Goal: Register for event/course

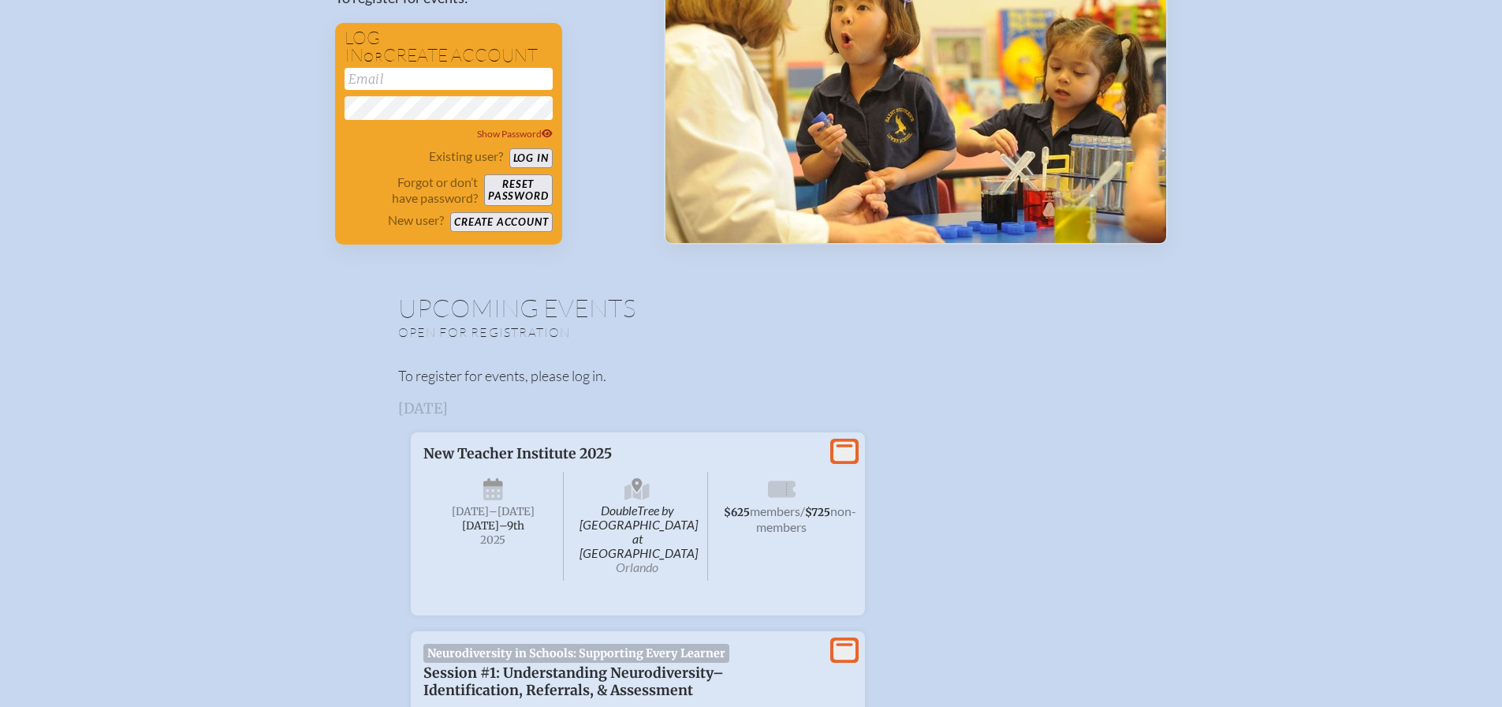
scroll to position [80, 0]
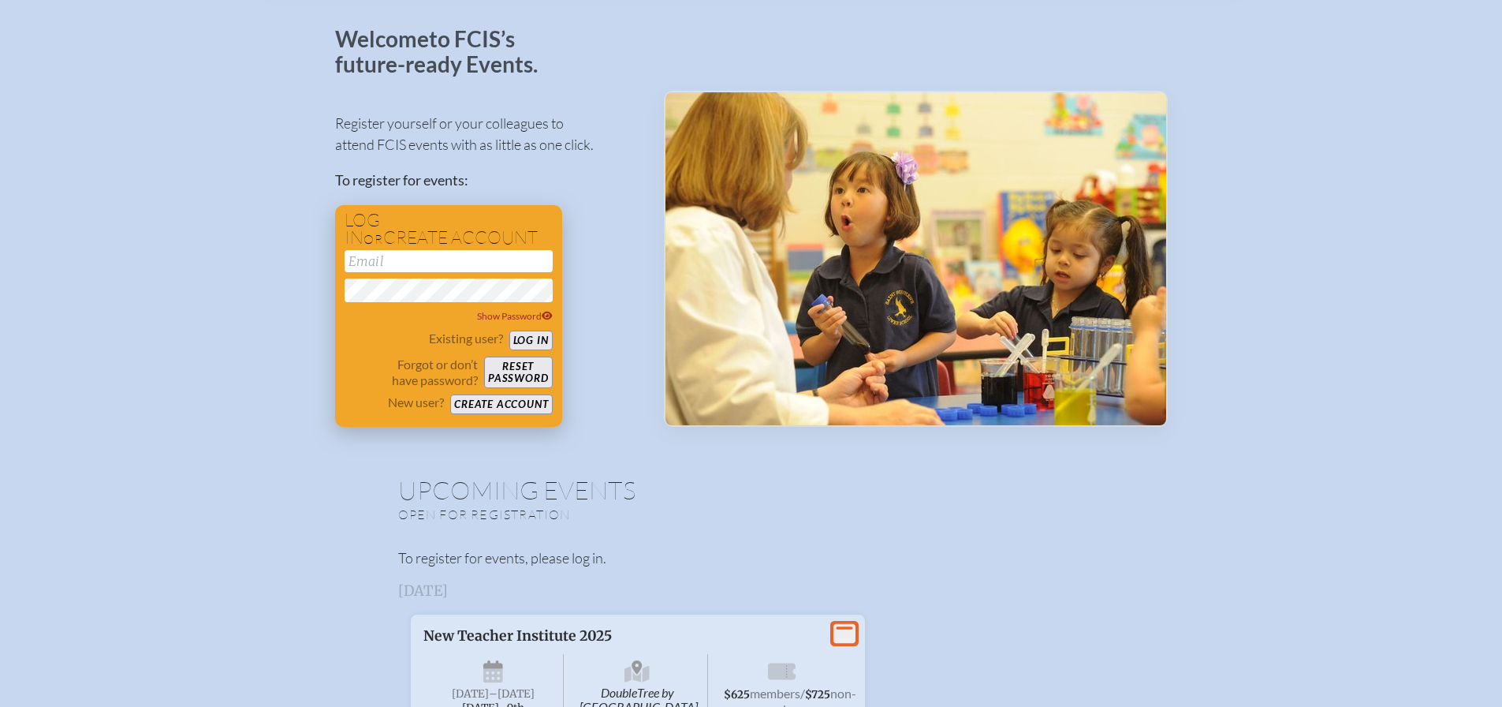
click at [504, 406] on button "Create account" at bounding box center [501, 404] width 102 height 20
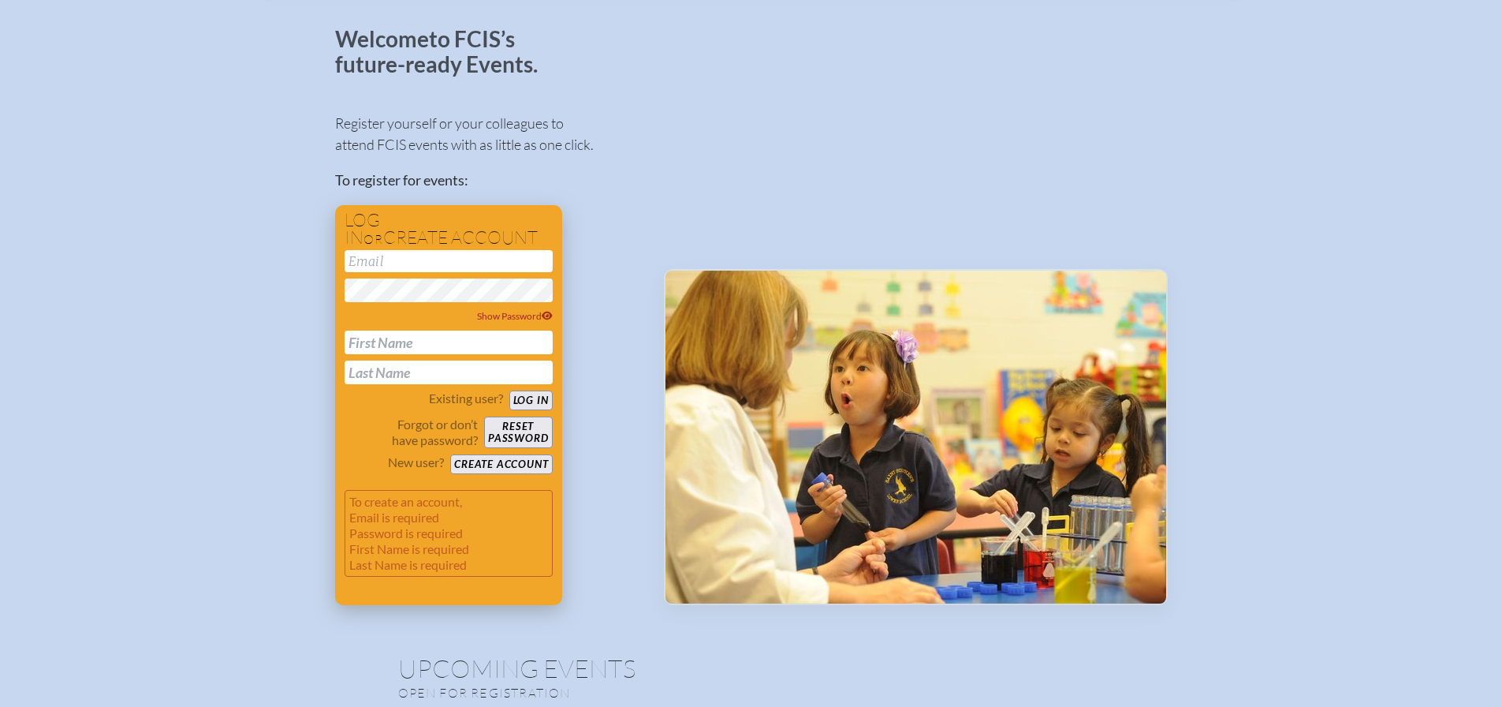
click at [466, 266] on input "email" at bounding box center [449, 261] width 208 height 22
type input "[EMAIL_ADDRESS][DOMAIN_NAME]"
click at [470, 338] on input "text" at bounding box center [449, 342] width 208 height 24
type input "[PERSON_NAME]"
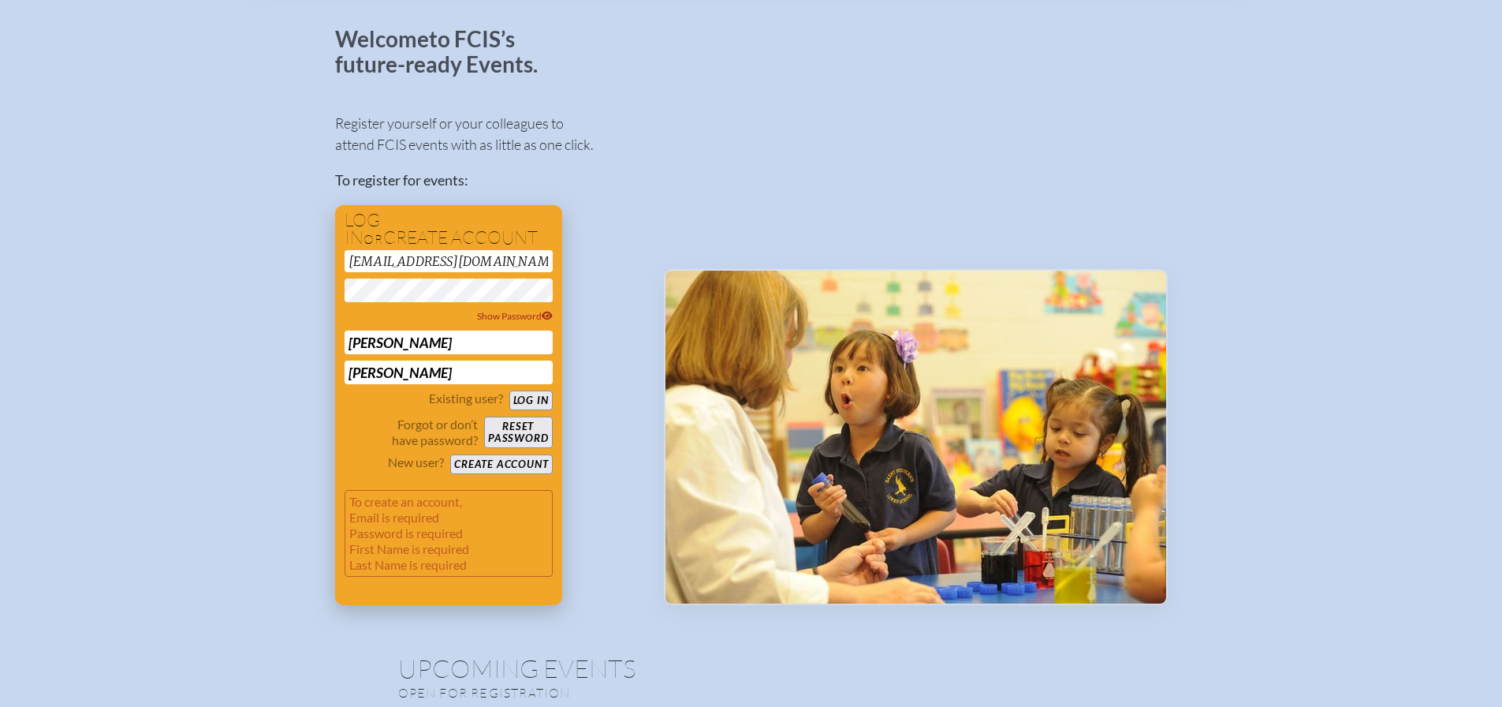
click at [520, 463] on button "Create account" at bounding box center [501, 464] width 102 height 20
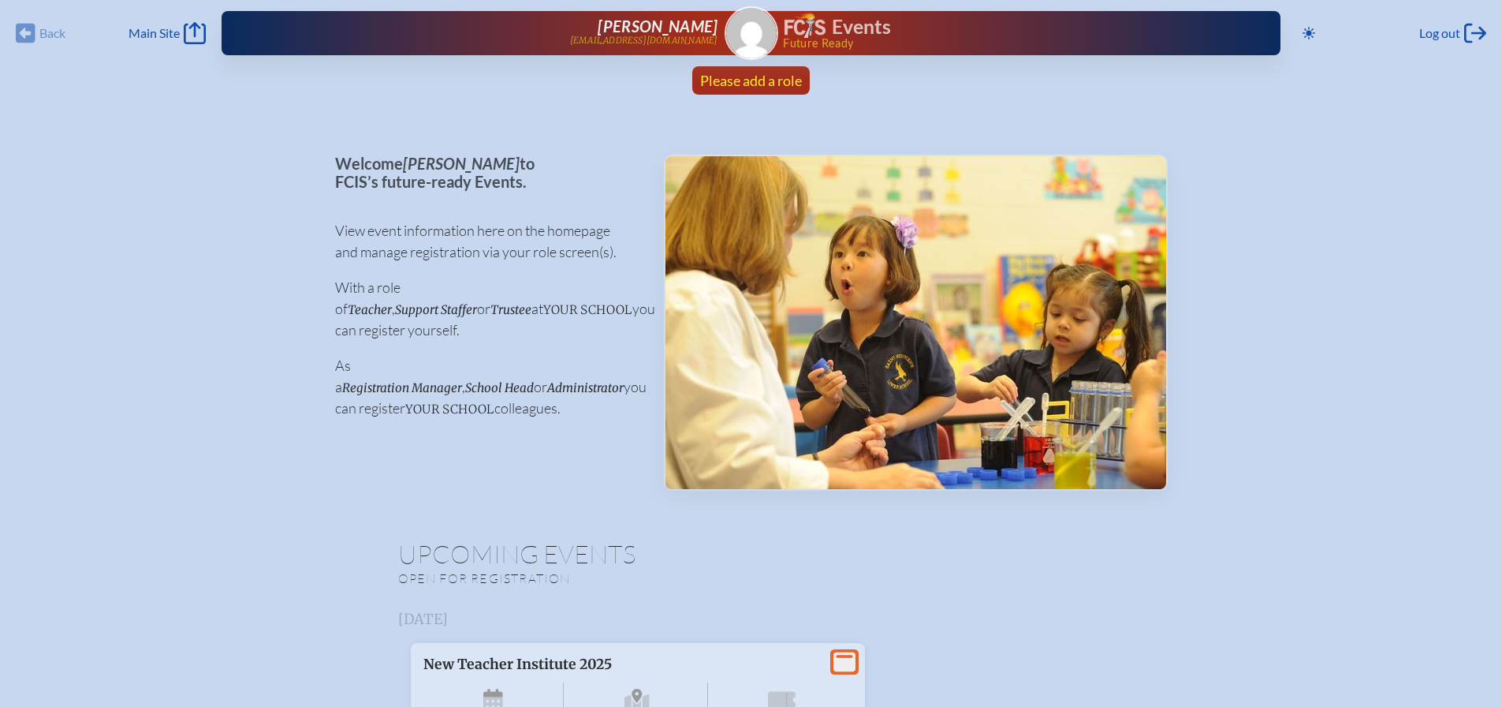
click at [760, 77] on span "Please add a role" at bounding box center [751, 80] width 102 height 17
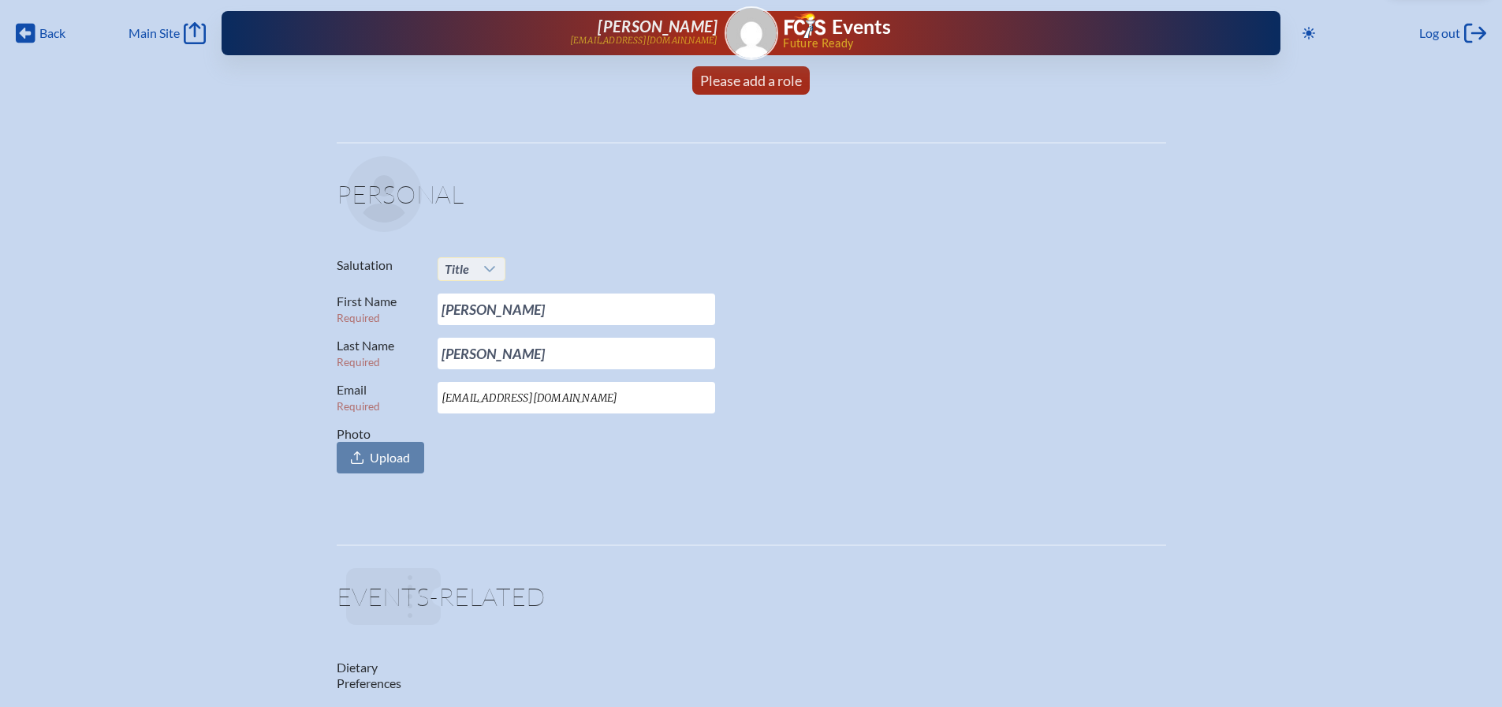
click at [487, 270] on icon at bounding box center [489, 269] width 13 height 13
click at [487, 317] on li "Mrs." at bounding box center [472, 320] width 68 height 22
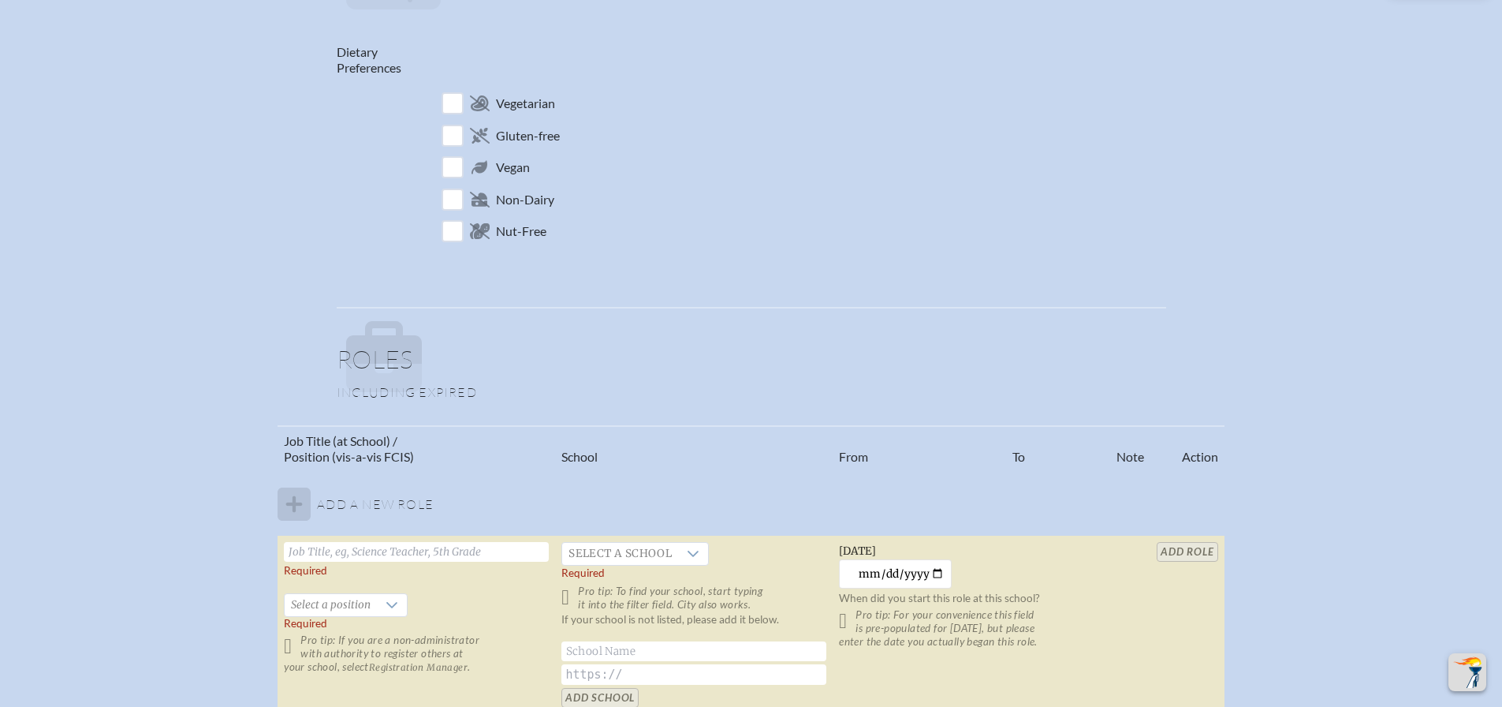
scroll to position [710, 0]
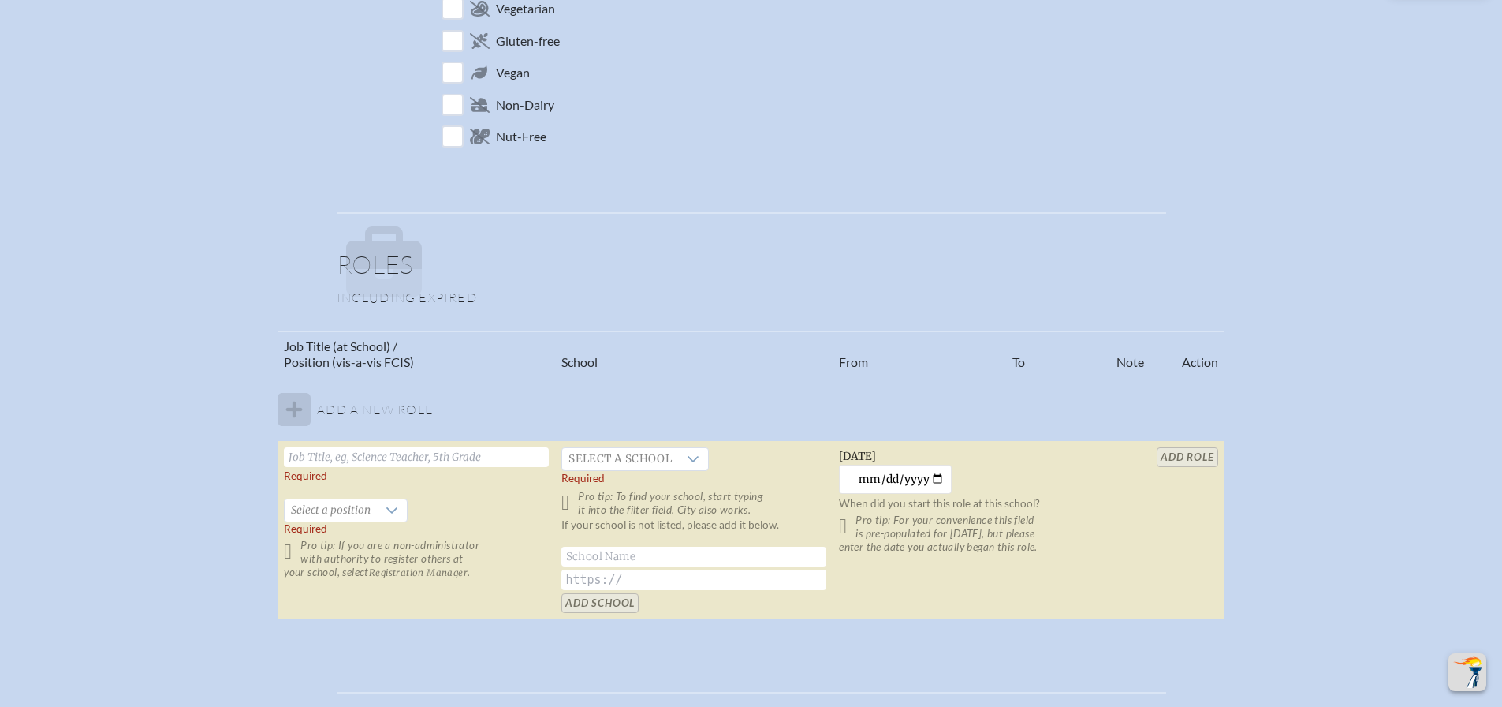
click at [484, 456] on input "text" at bounding box center [416, 457] width 265 height 20
type input "Operations Coordinator"
click at [397, 507] on div at bounding box center [392, 510] width 30 height 22
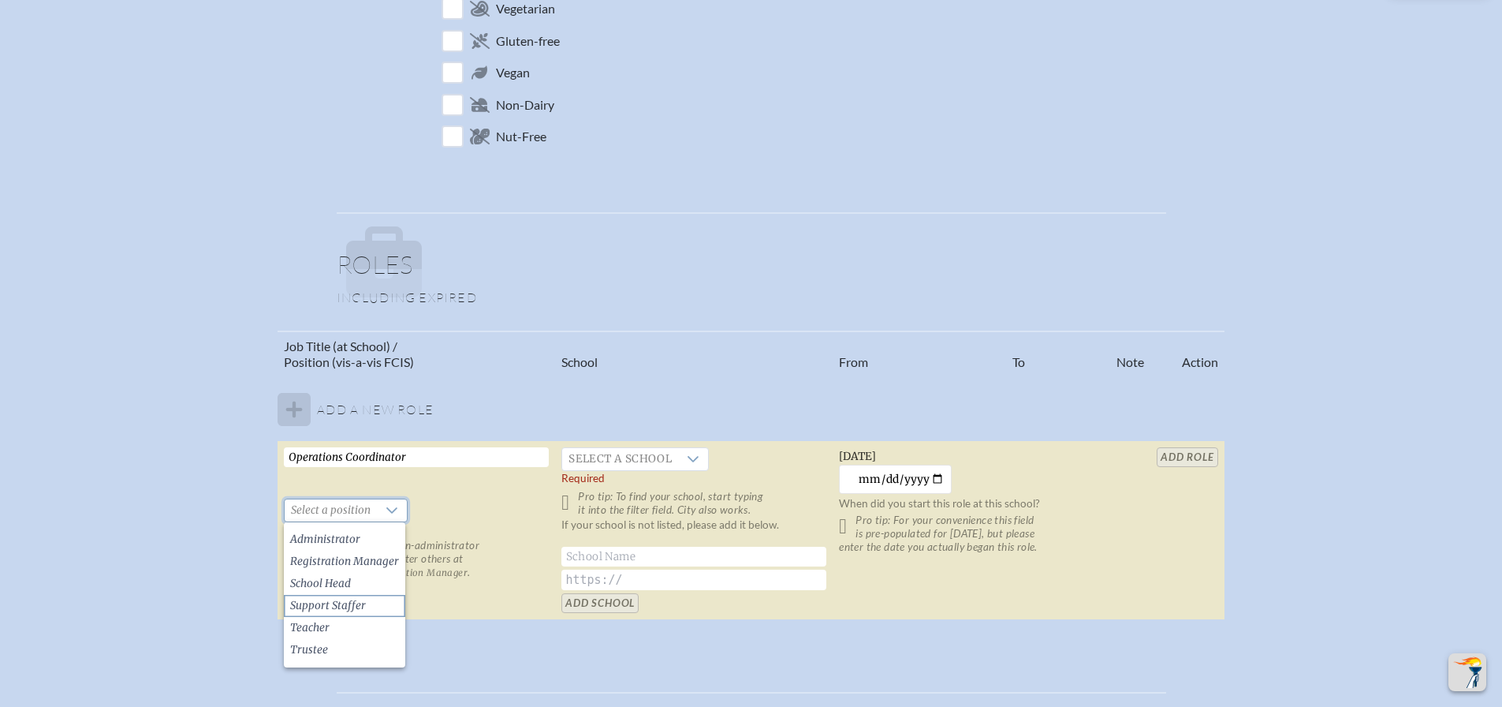
click at [360, 599] on span "Support Staffer" at bounding box center [328, 606] width 76 height 16
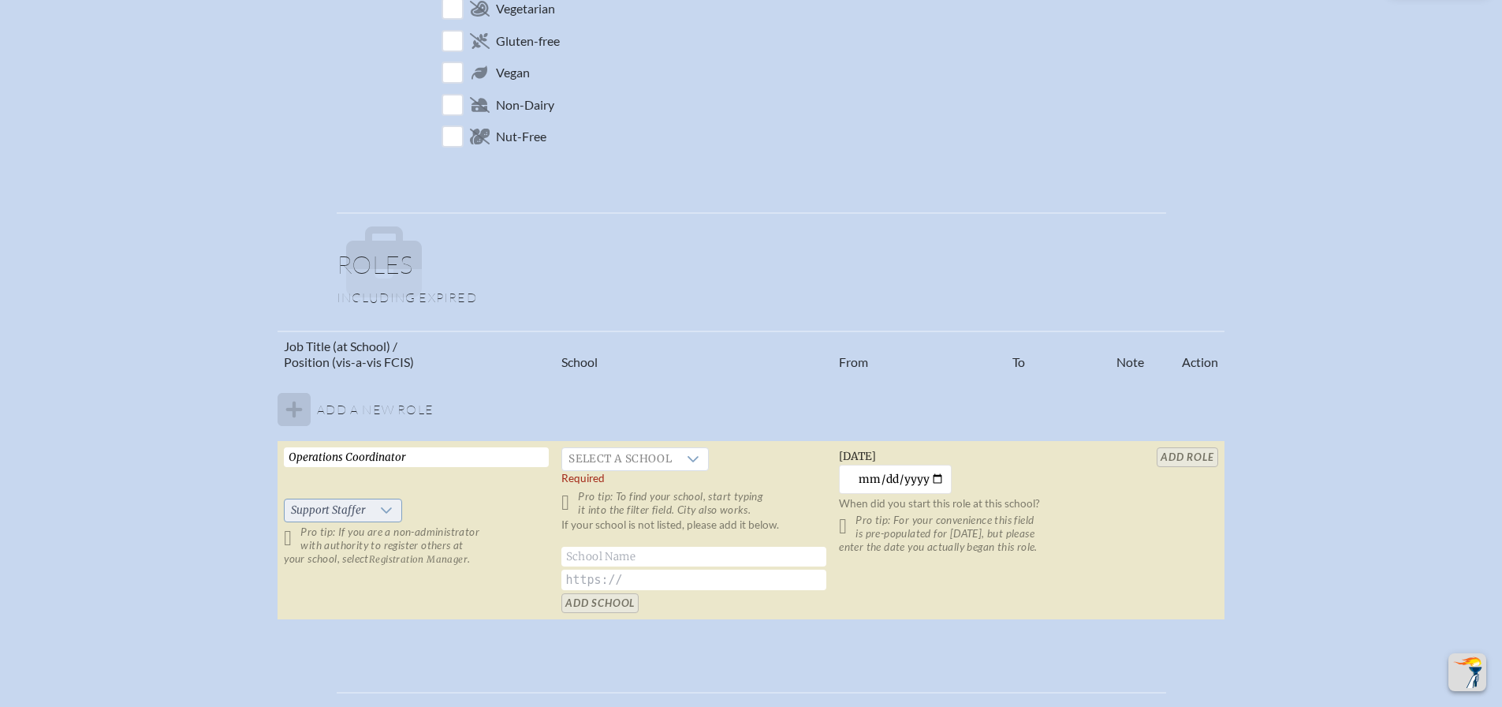
click at [384, 510] on icon at bounding box center [386, 510] width 13 height 13
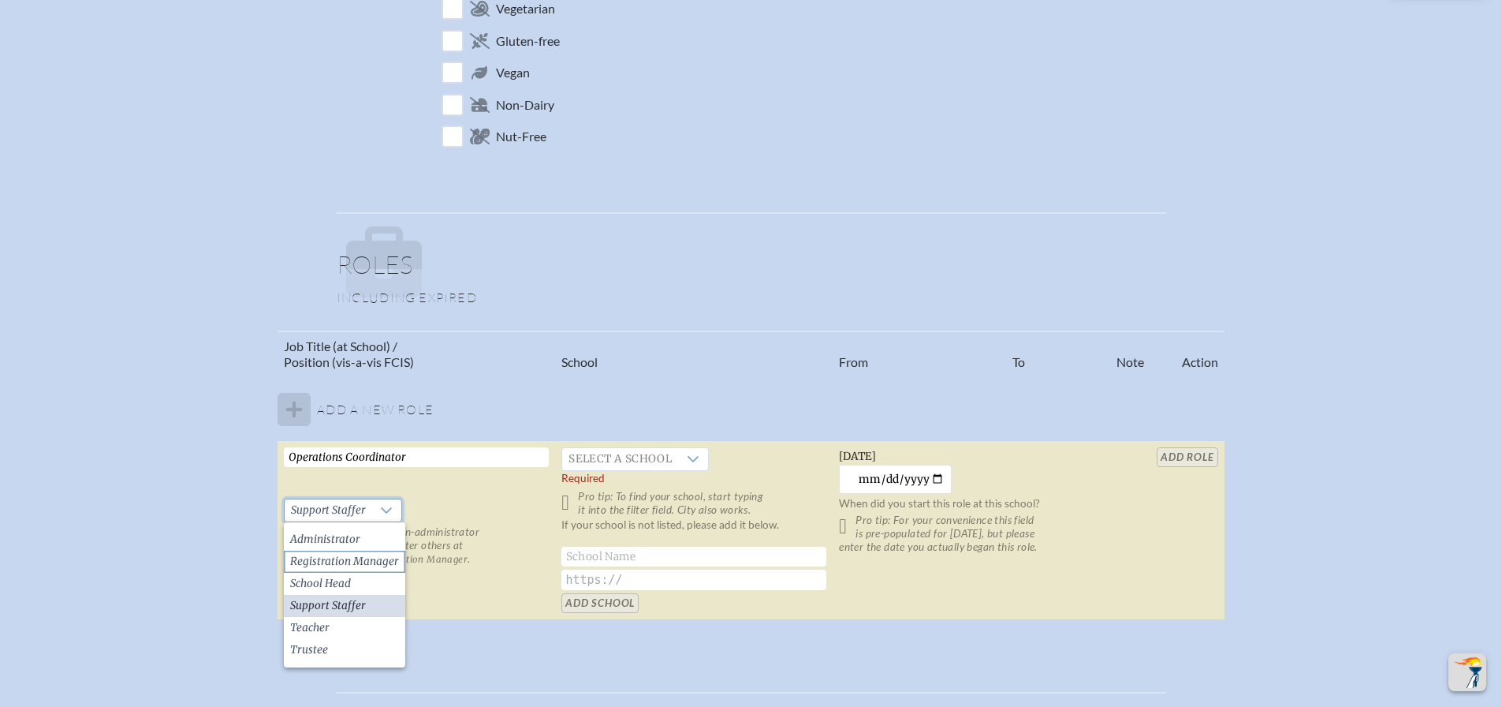
click at [370, 558] on span "Registration Manager" at bounding box center [344, 562] width 109 height 16
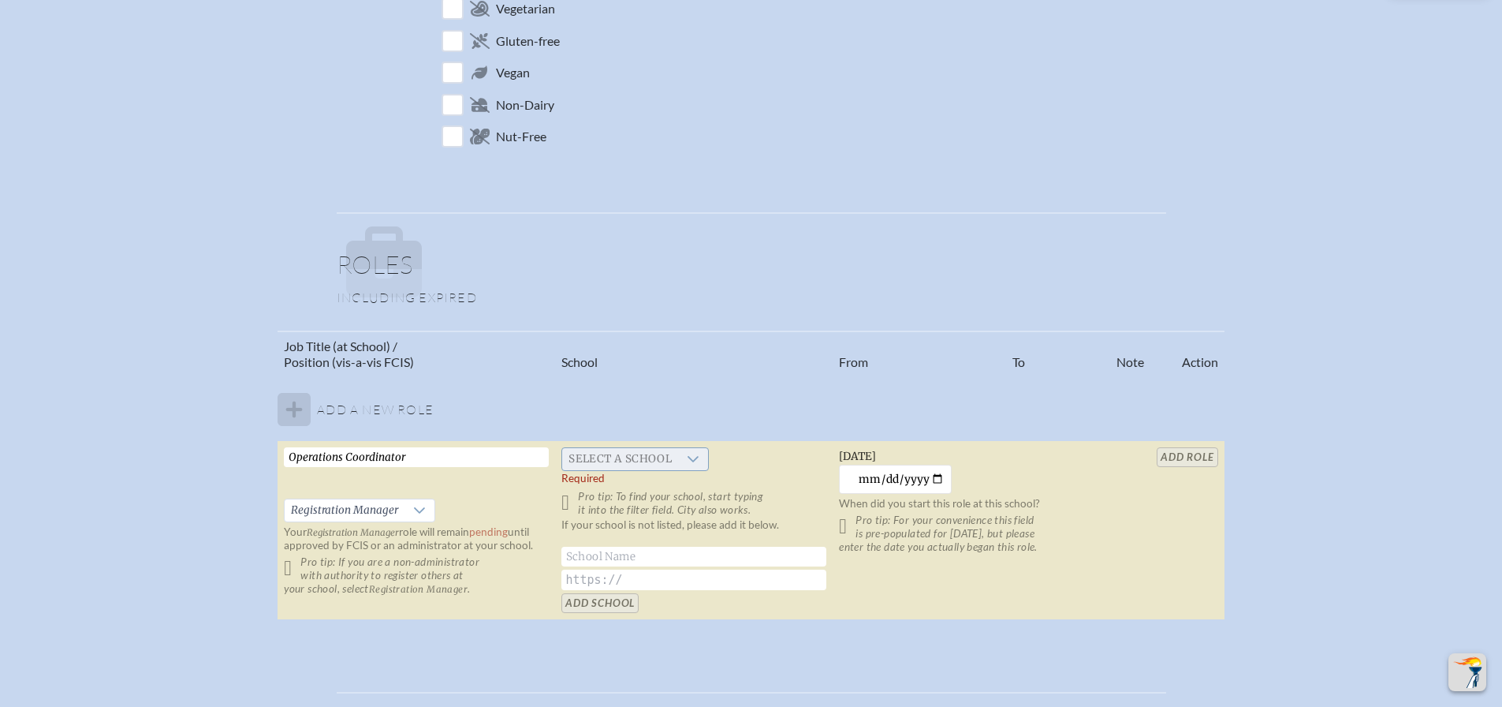
click at [689, 457] on icon at bounding box center [693, 459] width 13 height 13
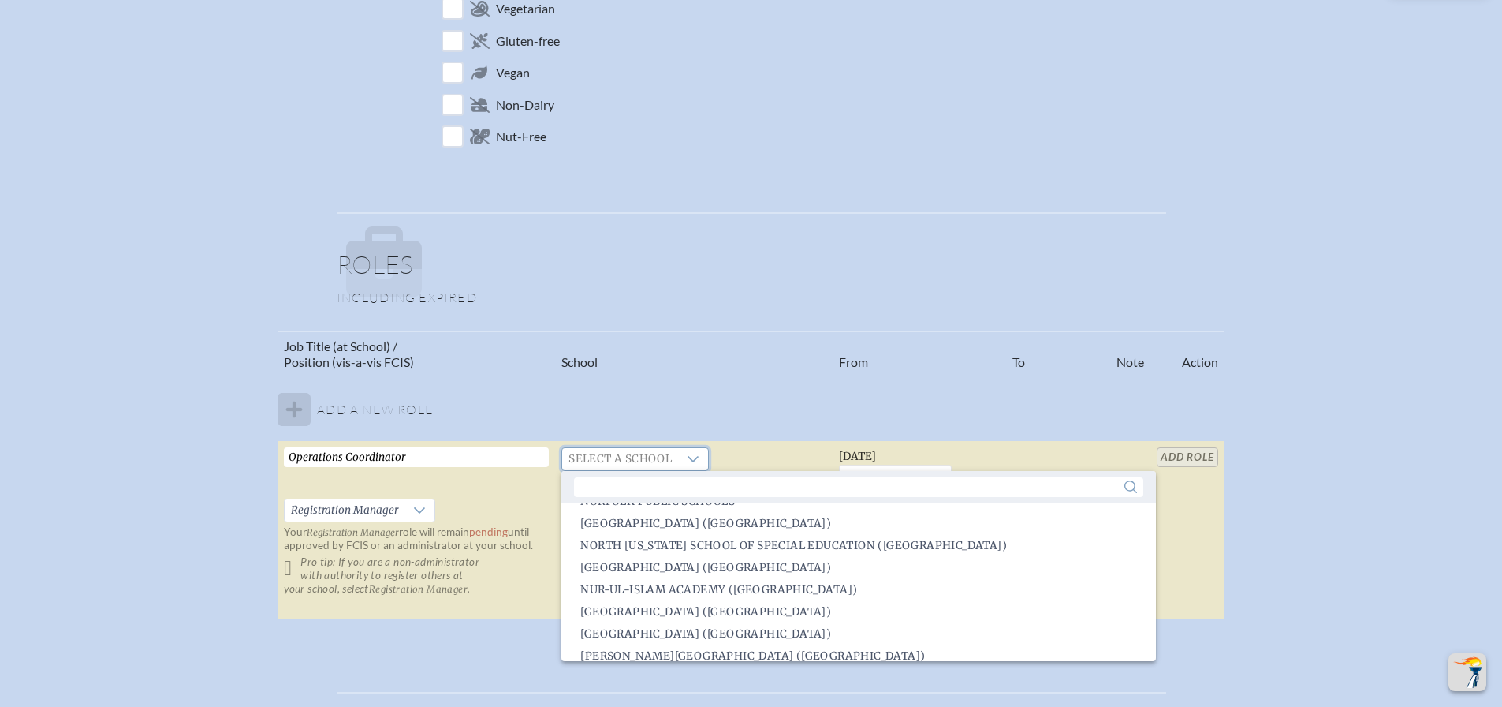
scroll to position [2016, 0]
click at [766, 456] on td "Select a school Required Pro tip: To find your school, start typing it into the…" at bounding box center [694, 530] width 278 height 179
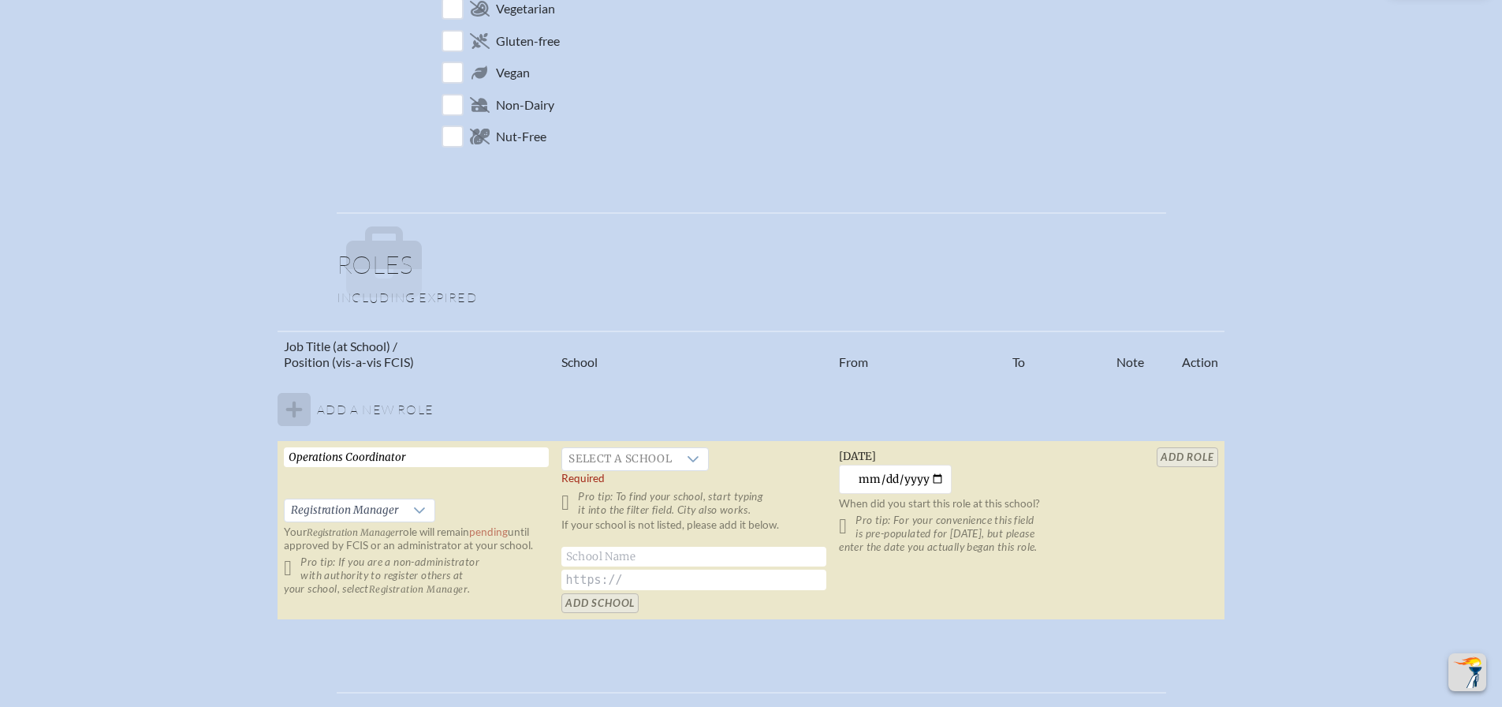
click at [686, 550] on input "text" at bounding box center [693, 556] width 265 height 20
type input "Norfolk [DEMOGRAPHIC_DATA] Schools"
type input "[DOMAIN_NAME]"
click at [616, 600] on input "Add School" at bounding box center [599, 603] width 77 height 20
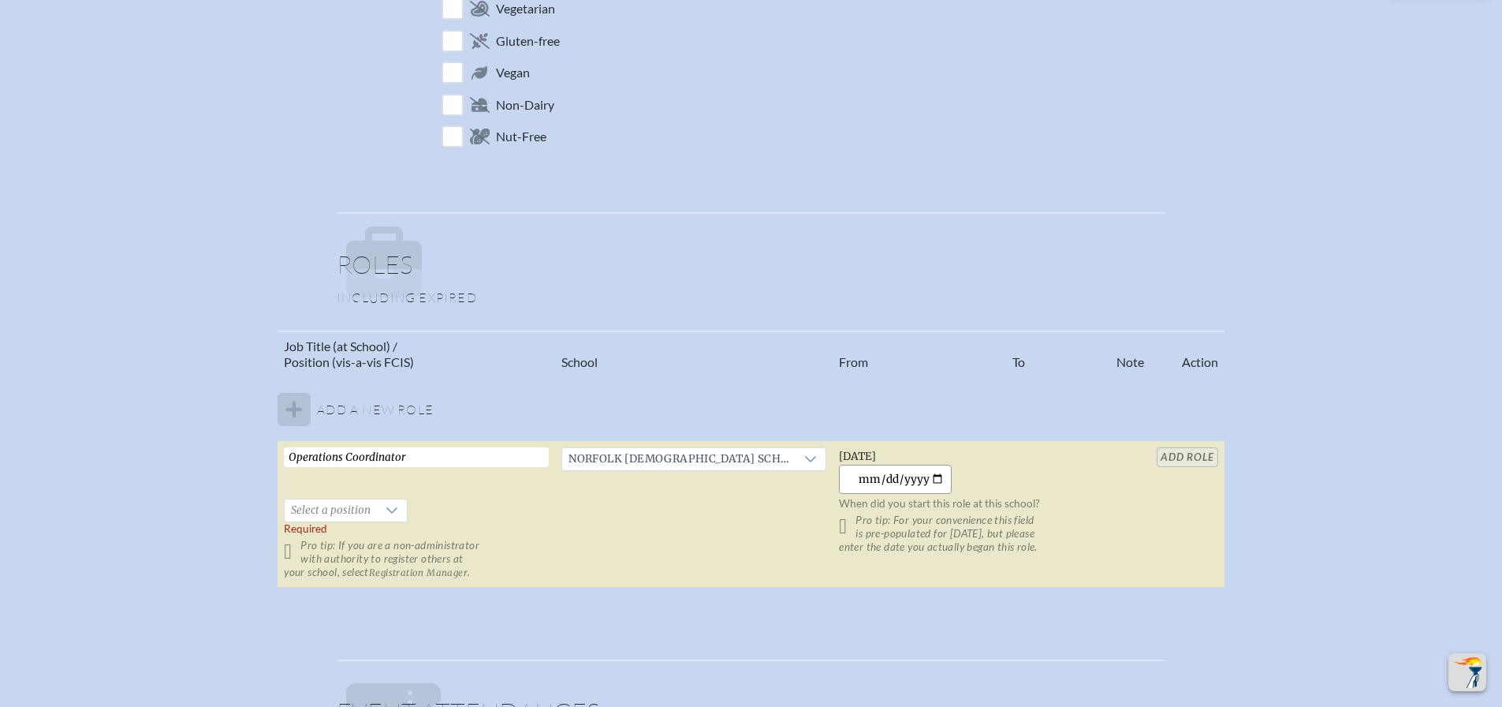
click at [918, 483] on input "[DATE]" at bounding box center [895, 478] width 113 height 29
click at [904, 480] on input "[DATE]" at bounding box center [895, 478] width 113 height 29
click at [868, 486] on input "[DATE]" at bounding box center [895, 478] width 113 height 29
click at [846, 474] on input "[DATE]" at bounding box center [895, 478] width 113 height 29
click at [899, 482] on input "[DATE]" at bounding box center [895, 478] width 113 height 29
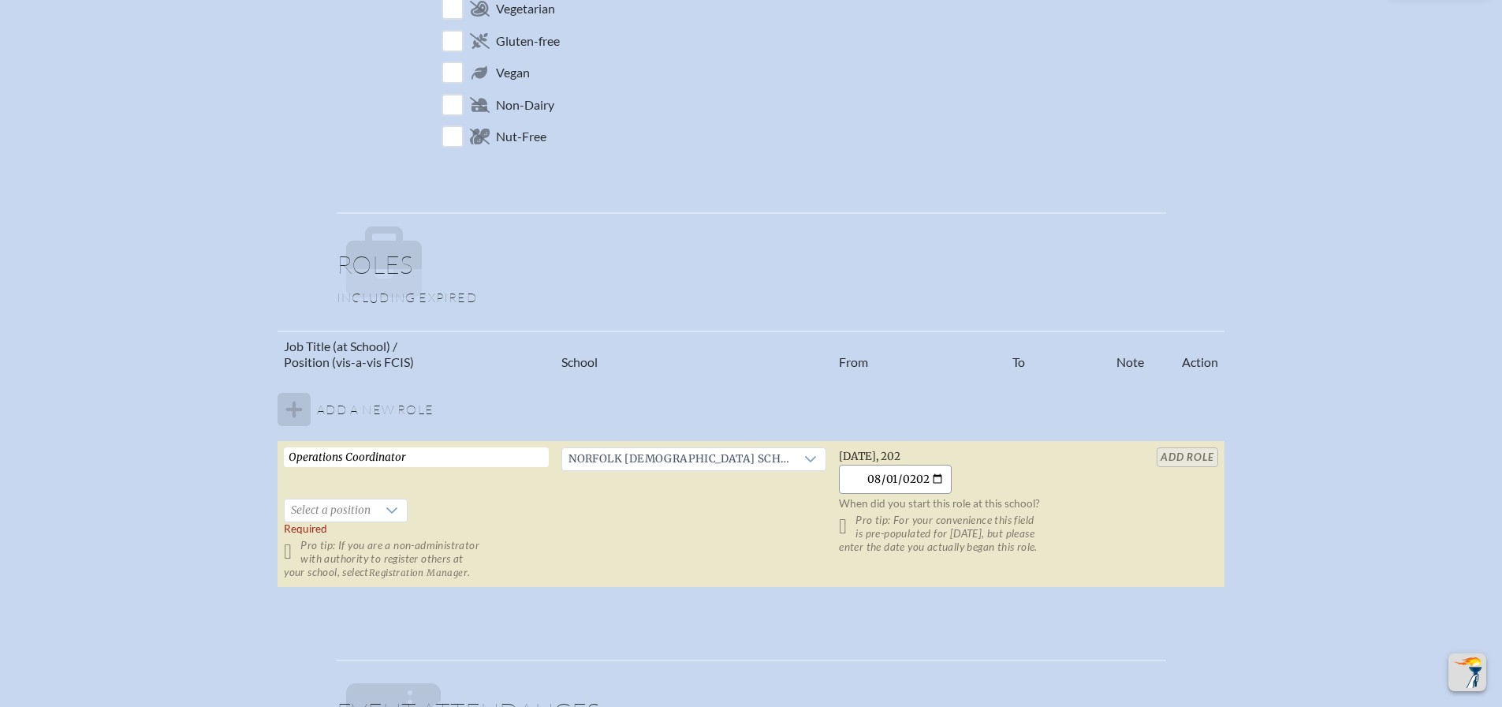
type input "[DATE]"
click at [975, 501] on p "When did you start this role at this school?" at bounding box center [971, 503] width 265 height 13
click at [1149, 454] on table "Job Title (at School) / Position (vis-a-vis FCIS) School From To Note Action Ad…" at bounding box center [751, 459] width 946 height 258
click at [1156, 459] on table "Job Title (at School) / Position (vis-a-vis FCIS) School From To Note Action Ad…" at bounding box center [751, 459] width 946 height 258
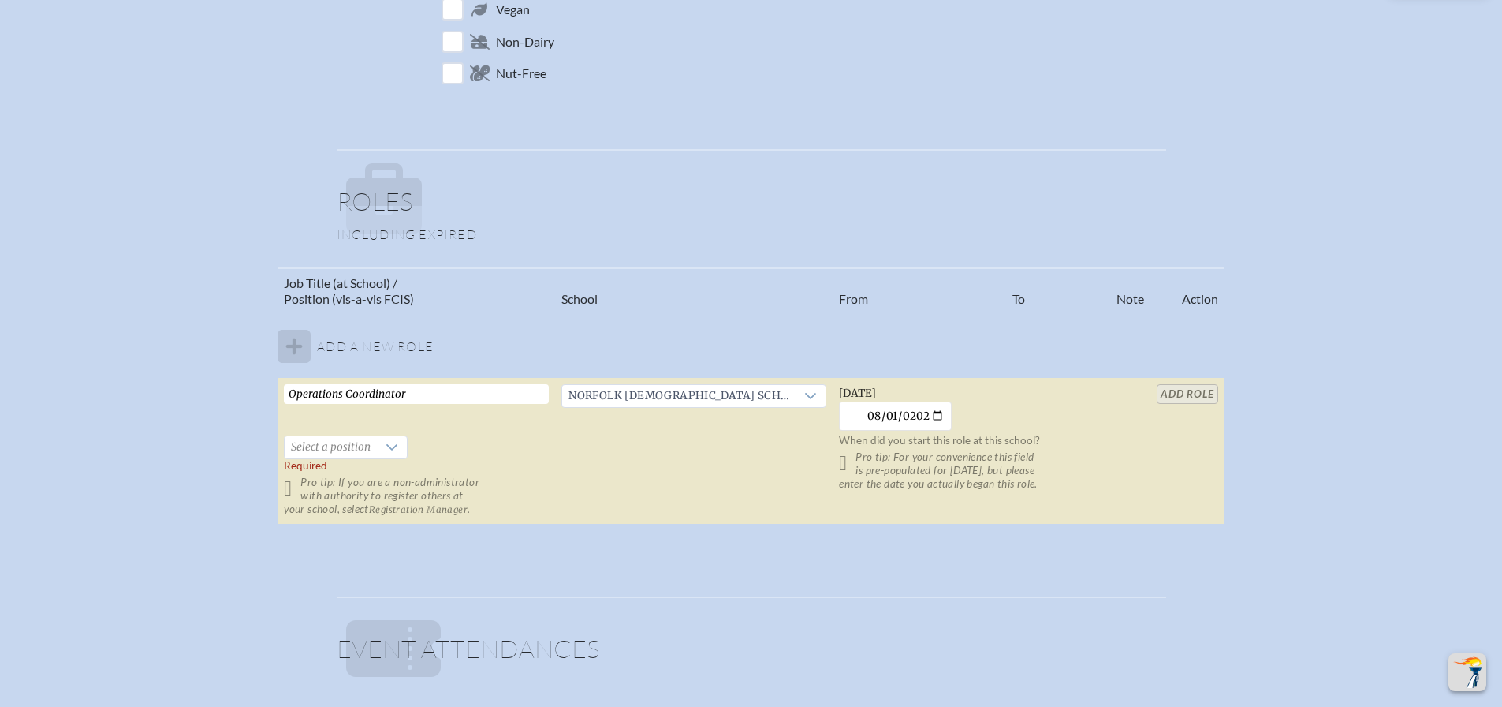
scroll to position [867, 0]
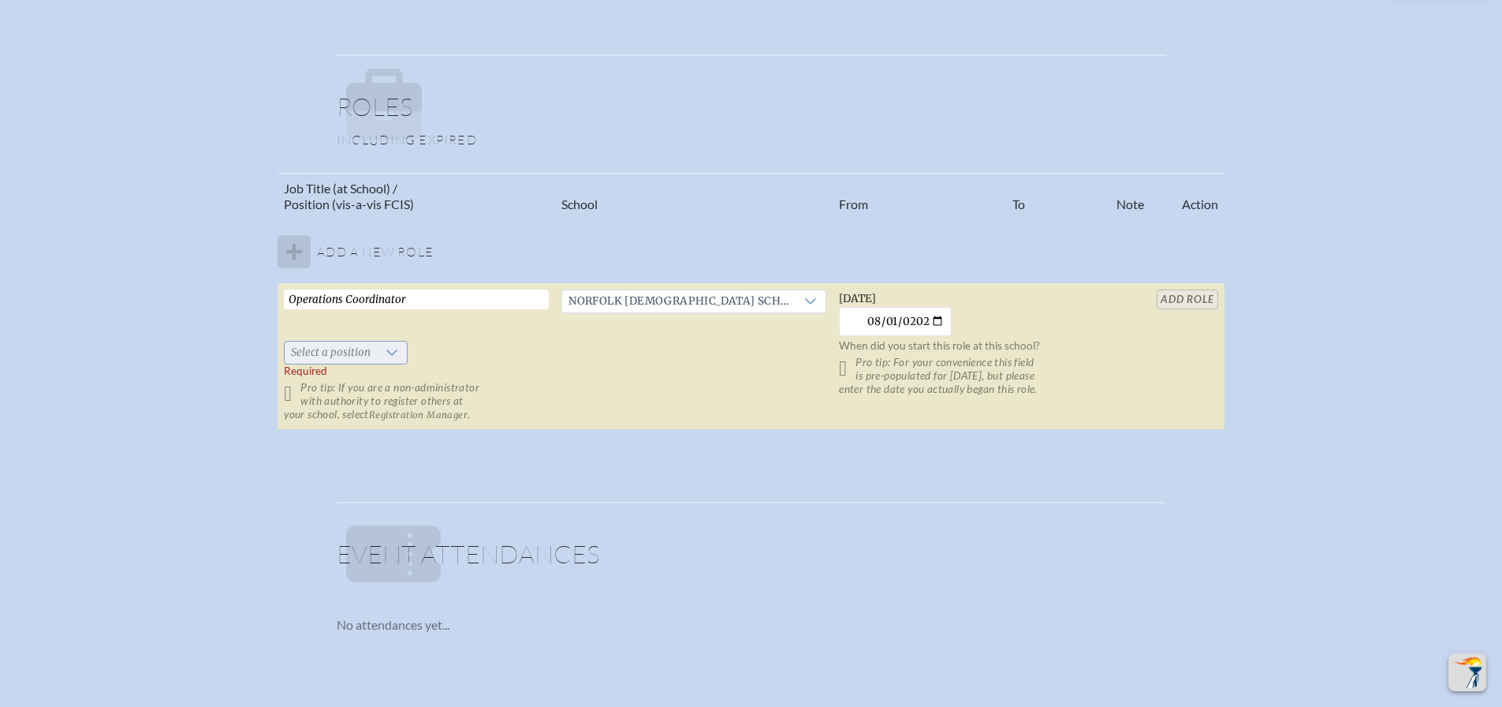
click at [375, 353] on span "Select a position" at bounding box center [331, 352] width 92 height 22
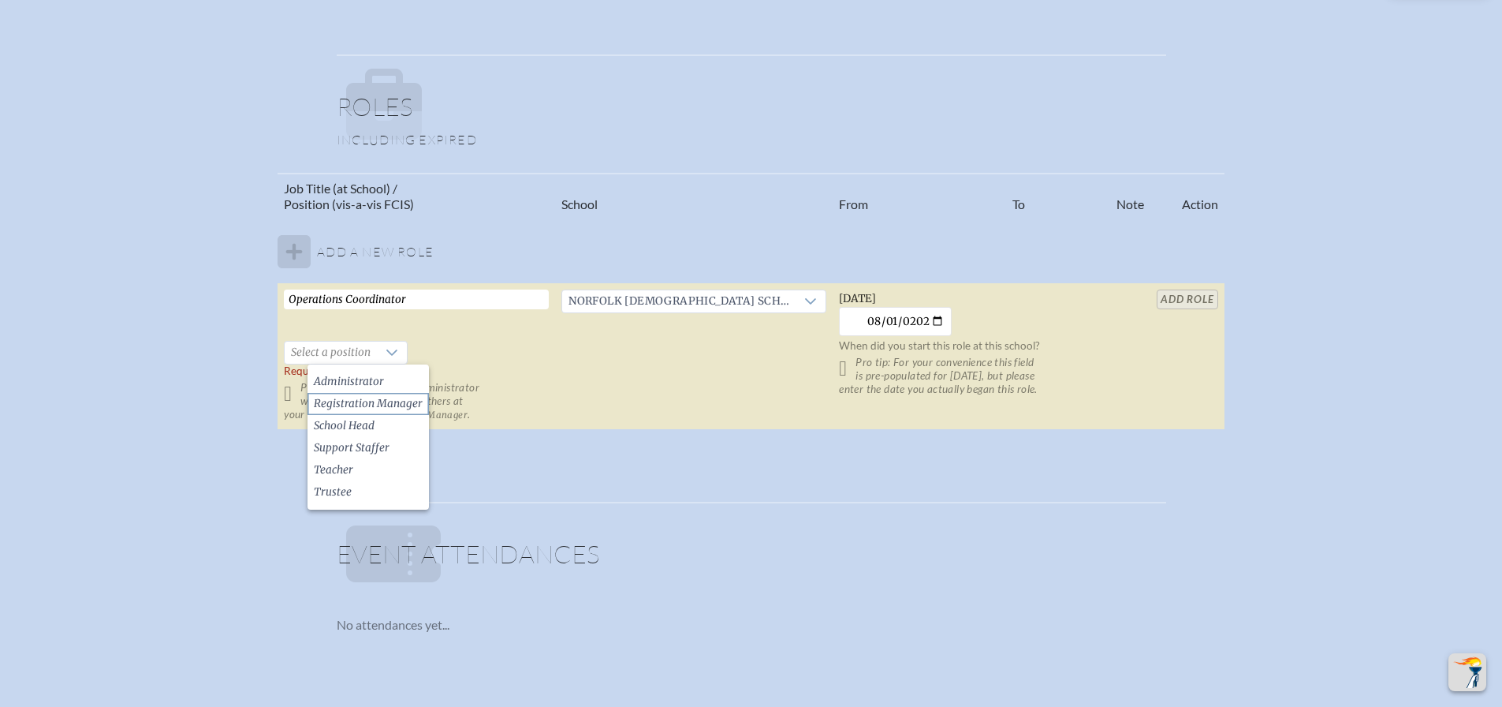
click at [371, 399] on span "Registration Manager" at bounding box center [368, 404] width 109 height 16
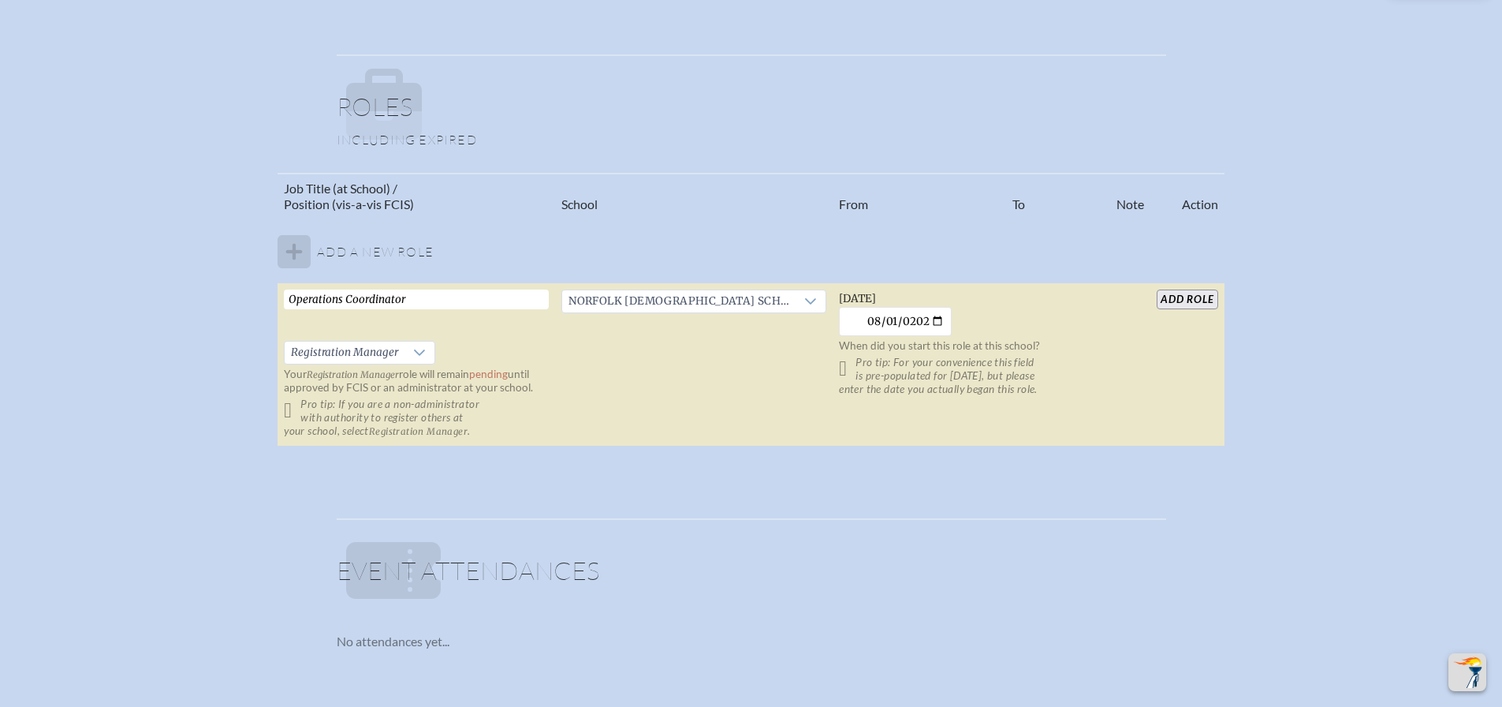
click at [1173, 300] on input "add Role" at bounding box center [1187, 299] width 61 height 20
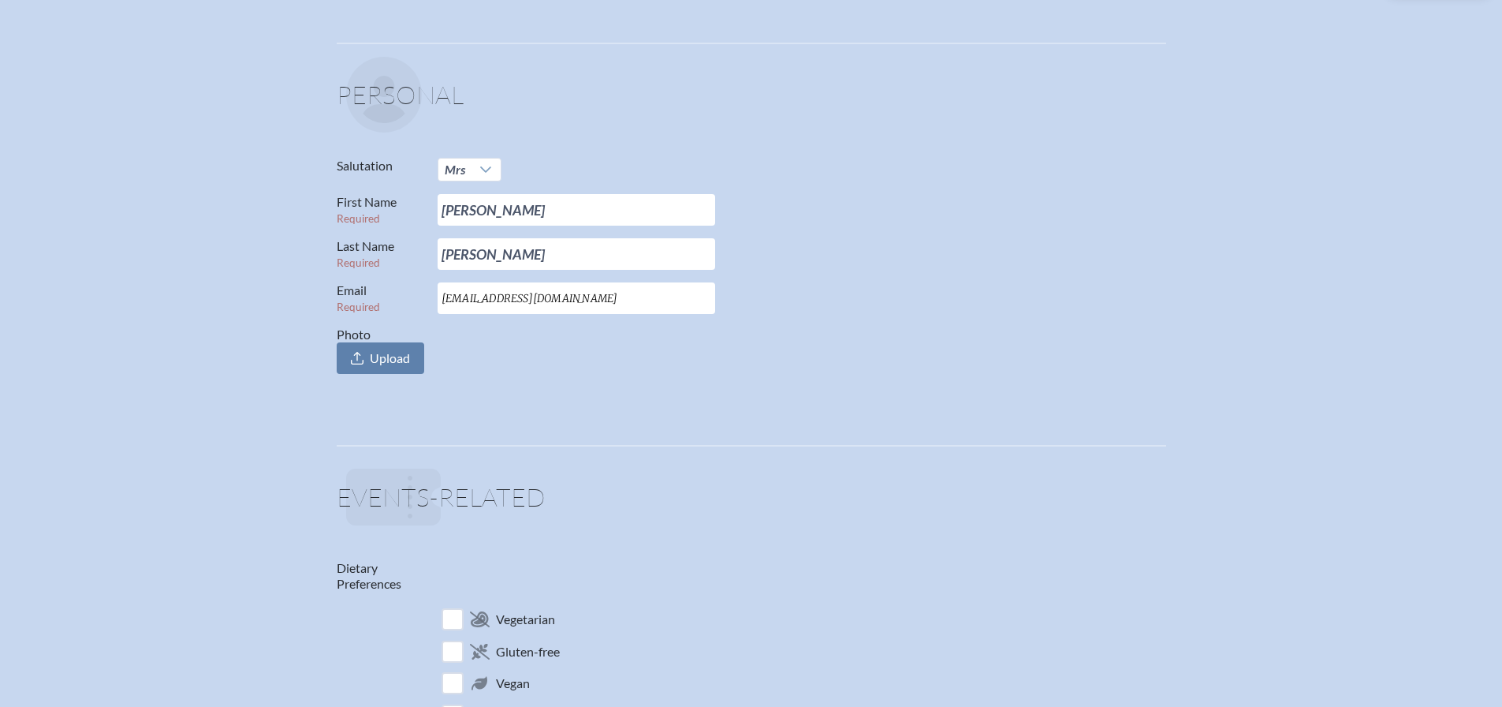
scroll to position [0, 0]
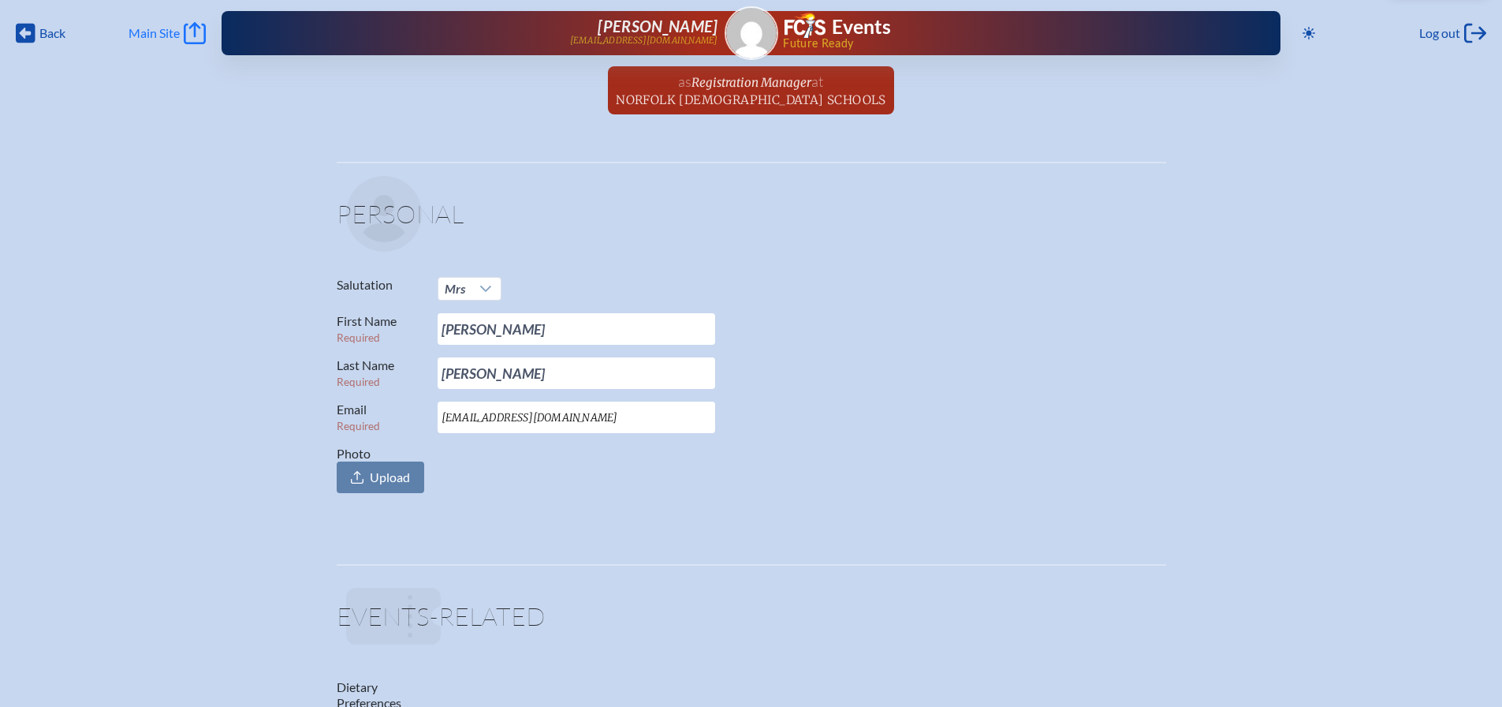
click at [151, 36] on span "Main Site" at bounding box center [154, 33] width 51 height 16
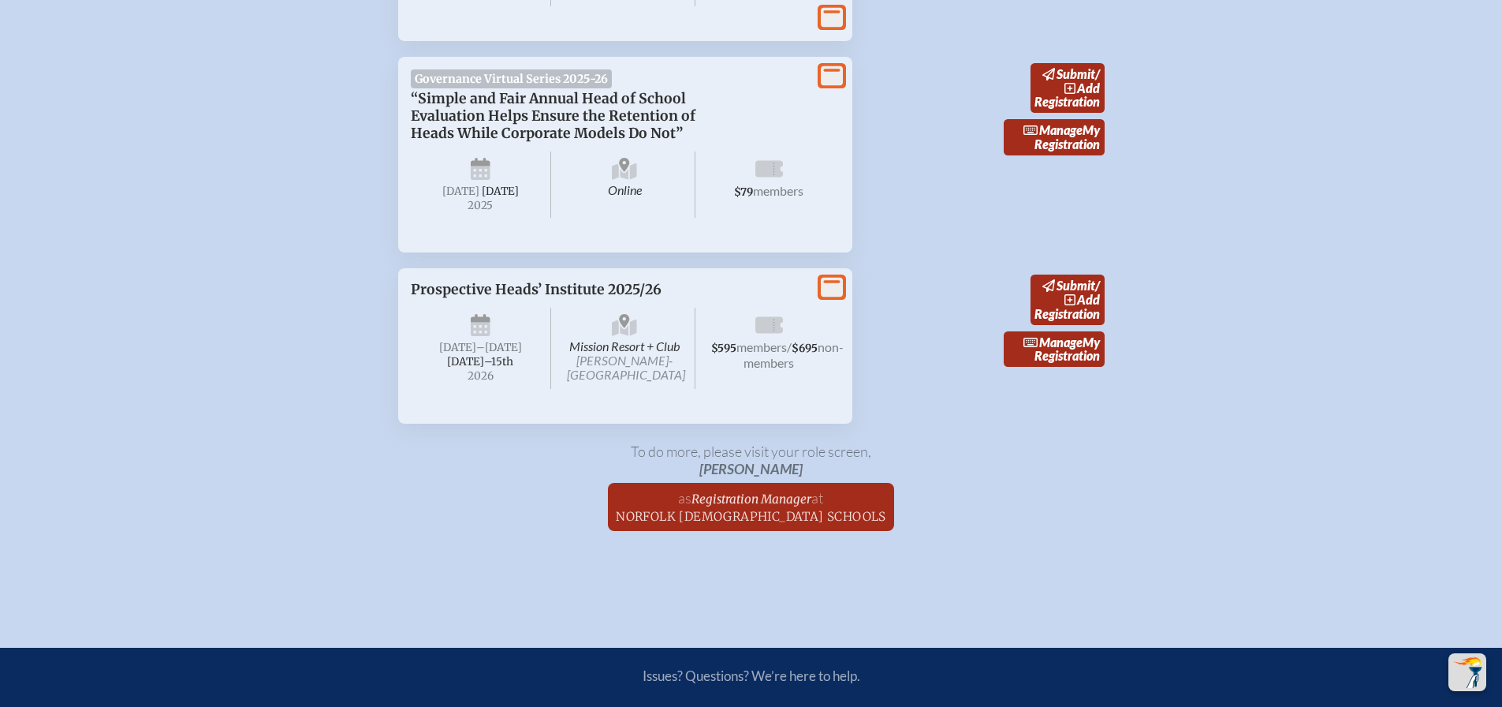
scroll to position [2208, 0]
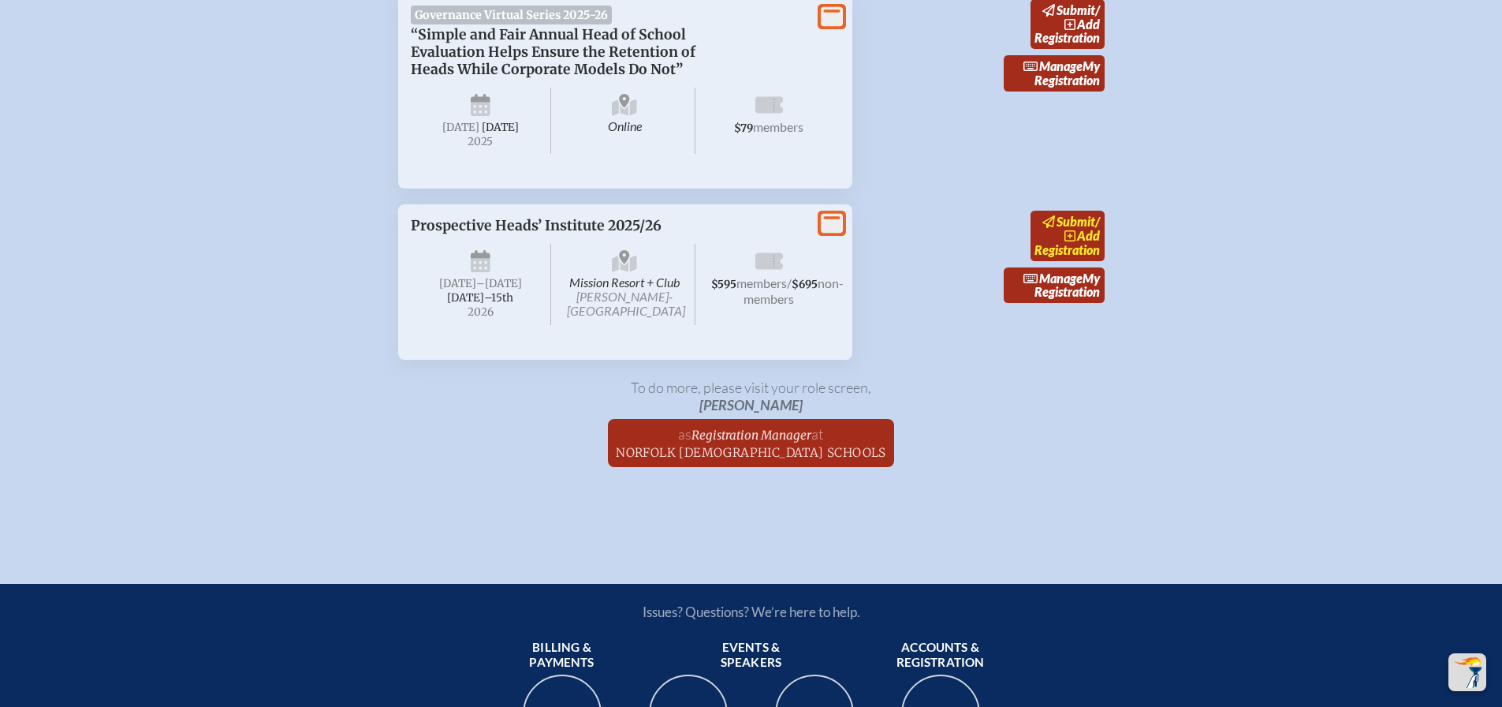
click at [1087, 243] on span "add" at bounding box center [1088, 235] width 23 height 15
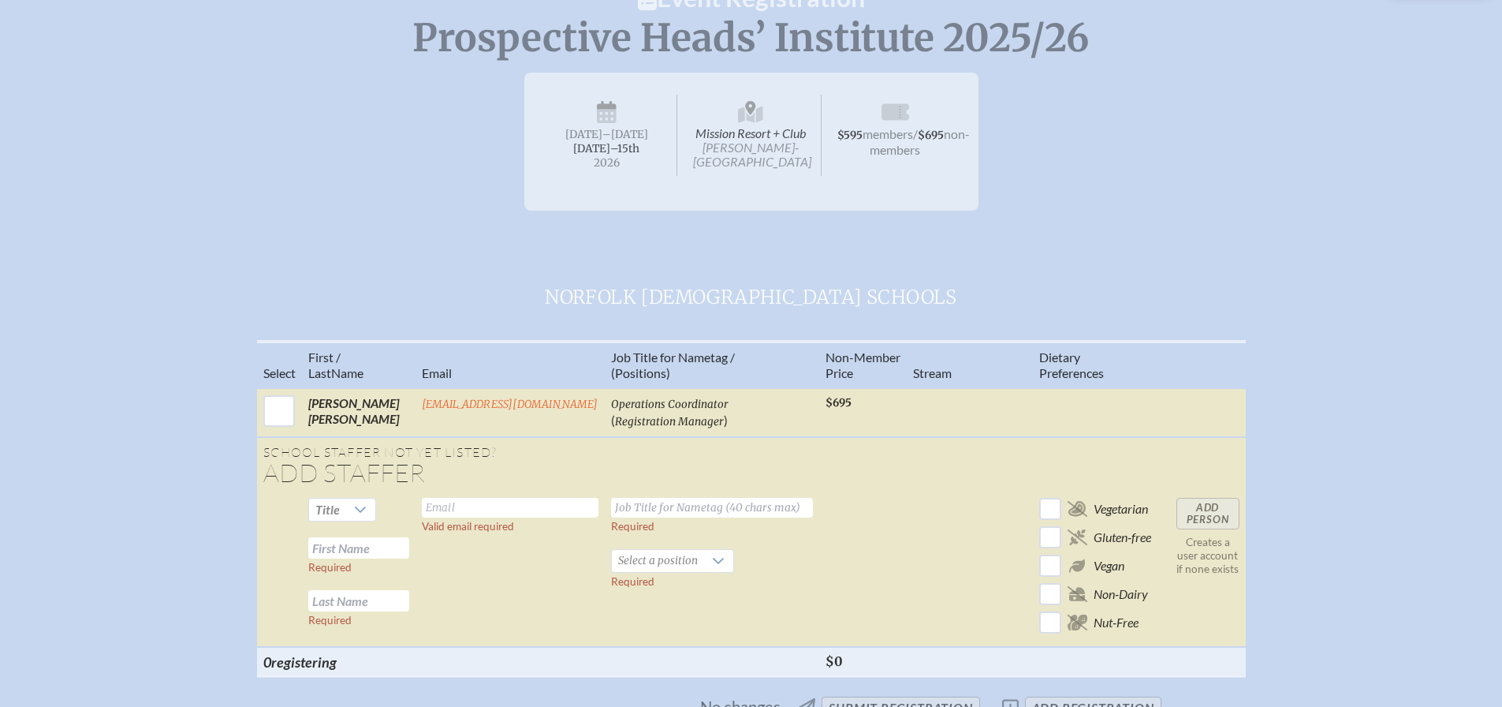
scroll to position [237, 0]
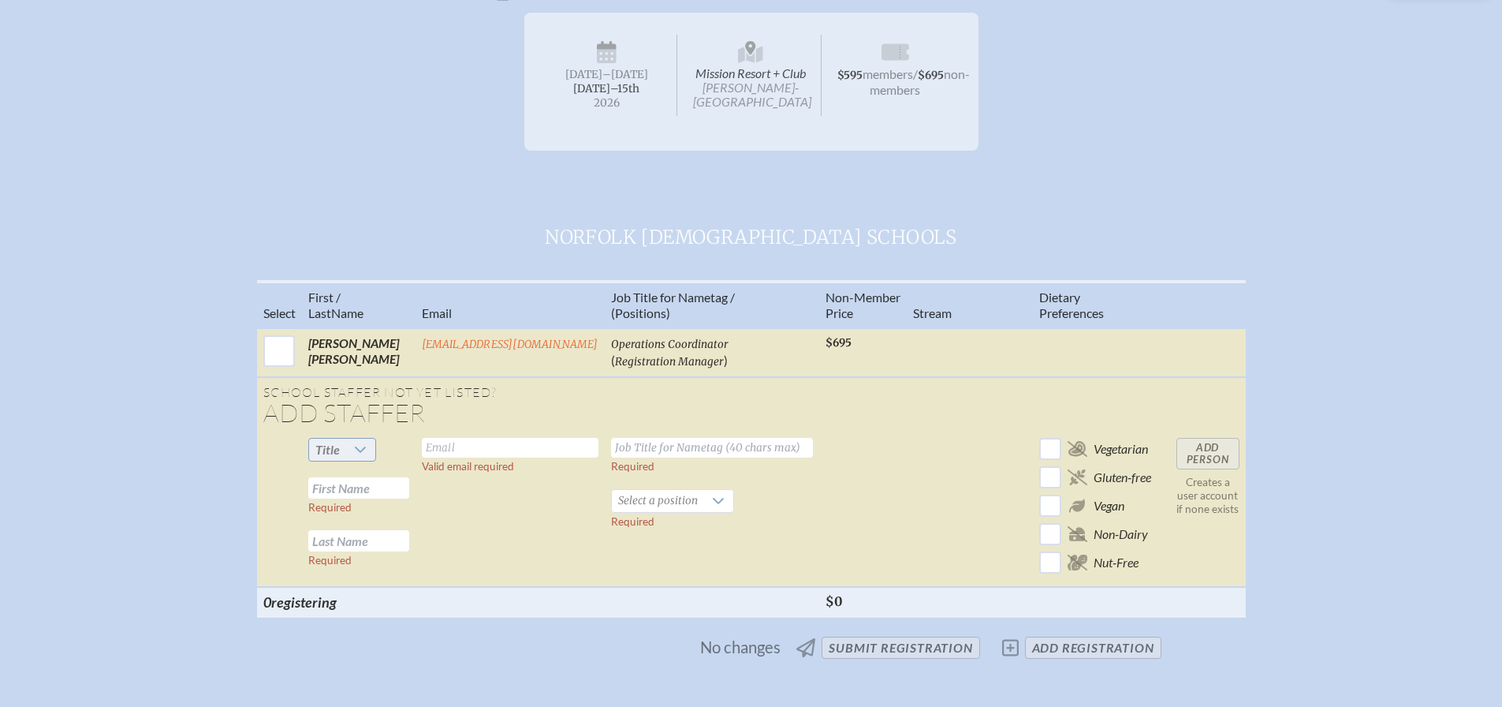
click at [359, 450] on icon at bounding box center [360, 449] width 11 height 6
click at [353, 471] on li "Mr" at bounding box center [342, 479] width 68 height 22
click at [468, 446] on input "text" at bounding box center [510, 448] width 177 height 20
click at [373, 487] on input "text" at bounding box center [358, 487] width 101 height 21
type input "Jacob"
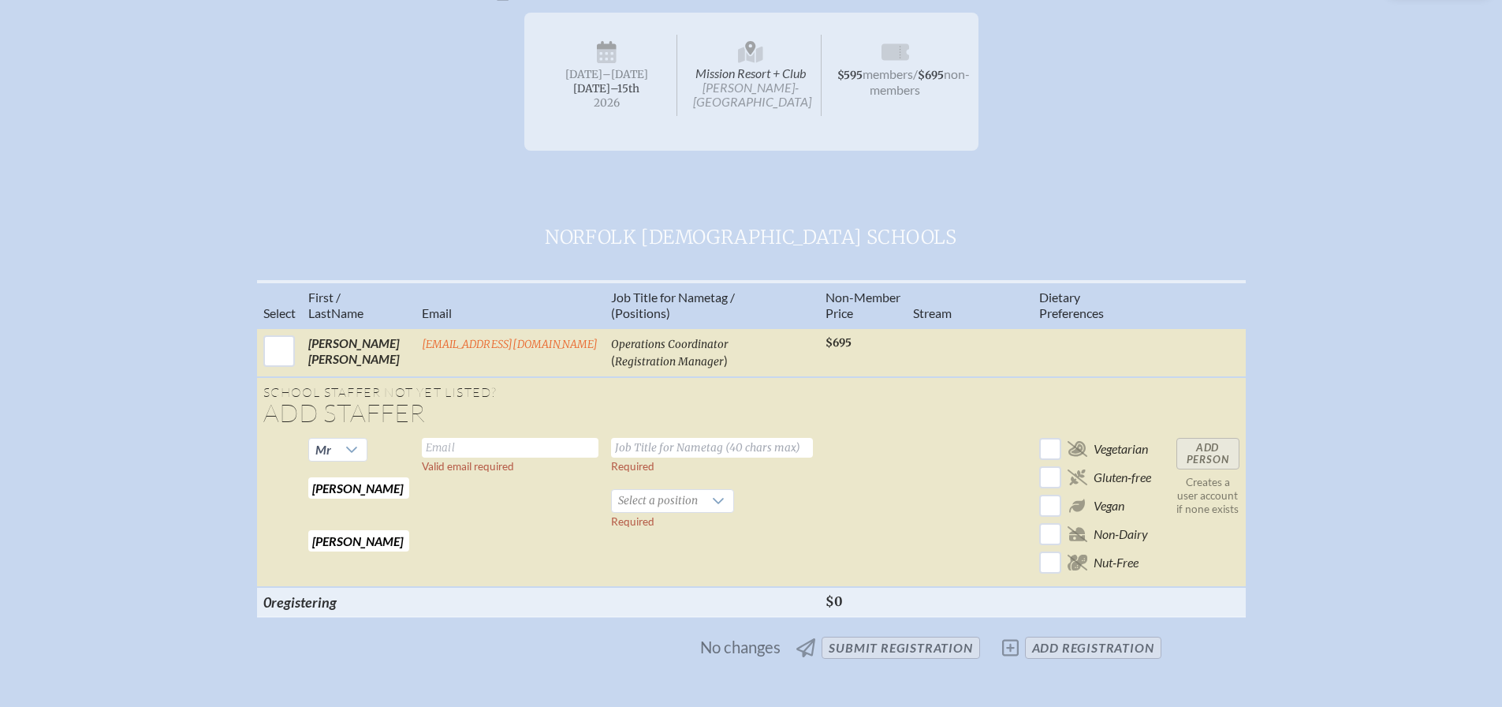
type input "McCleese"
type input "jacob_mccleese@norfolkchristian.org"
click at [726, 453] on input "text" at bounding box center [712, 448] width 202 height 20
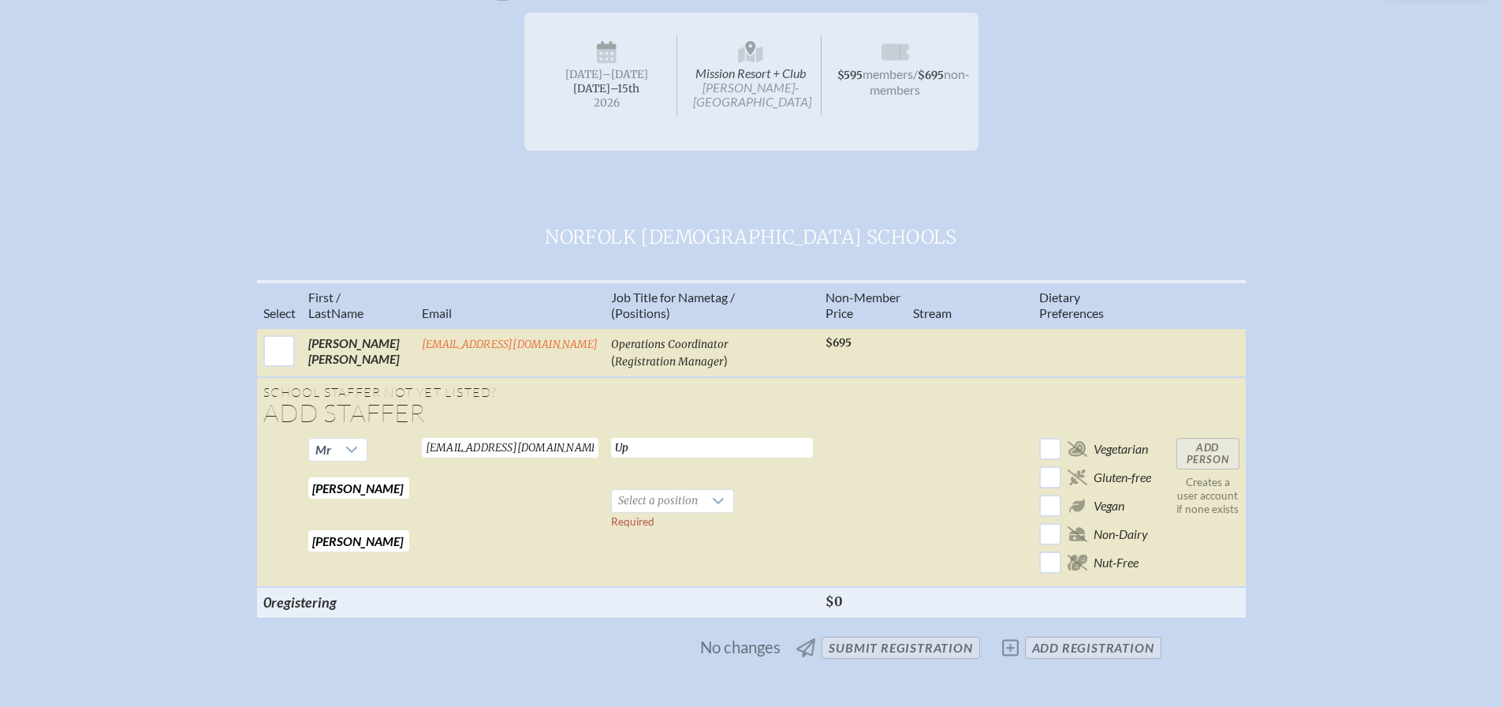
type input "U"
type input "D"
type input "Upper School Director"
click at [668, 497] on span "Select a position" at bounding box center [658, 501] width 92 height 22
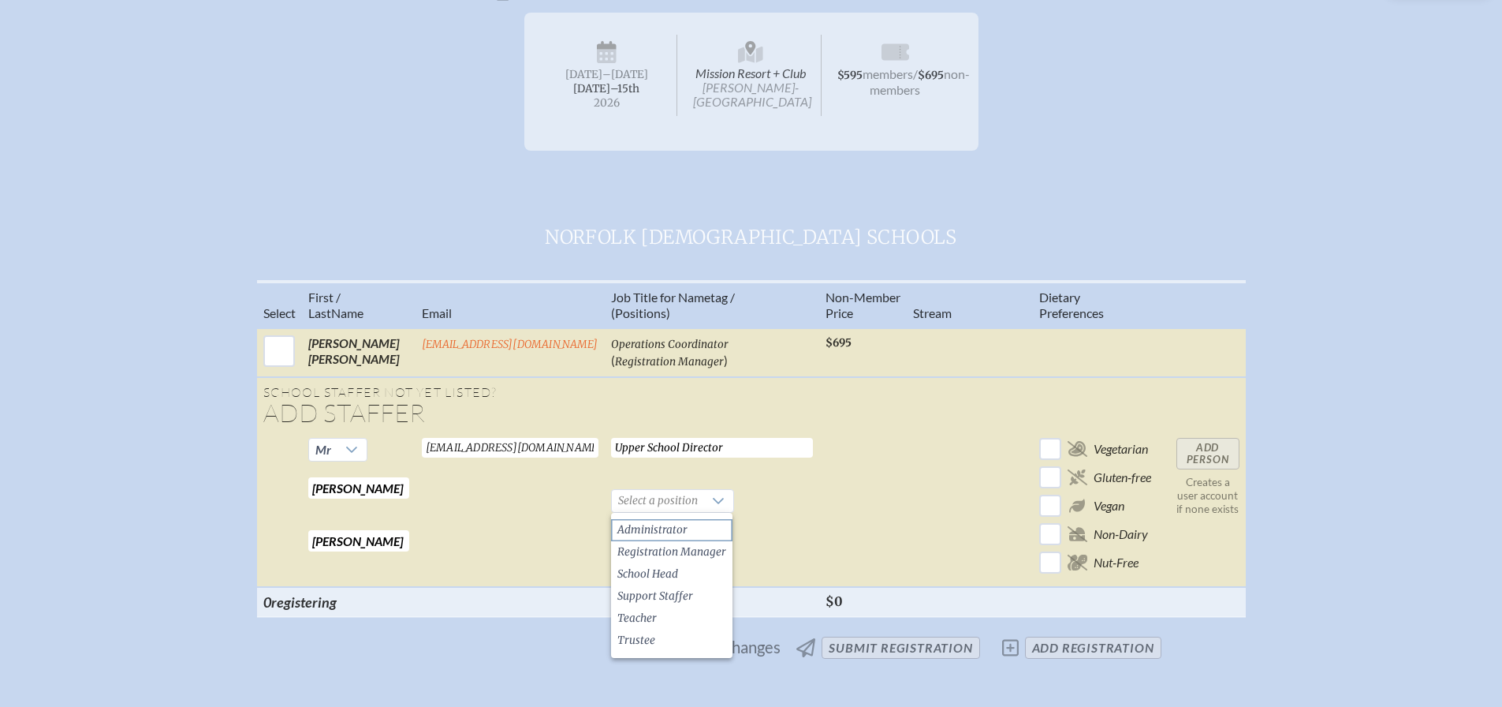
click at [684, 524] on span "Administrator" at bounding box center [652, 530] width 70 height 16
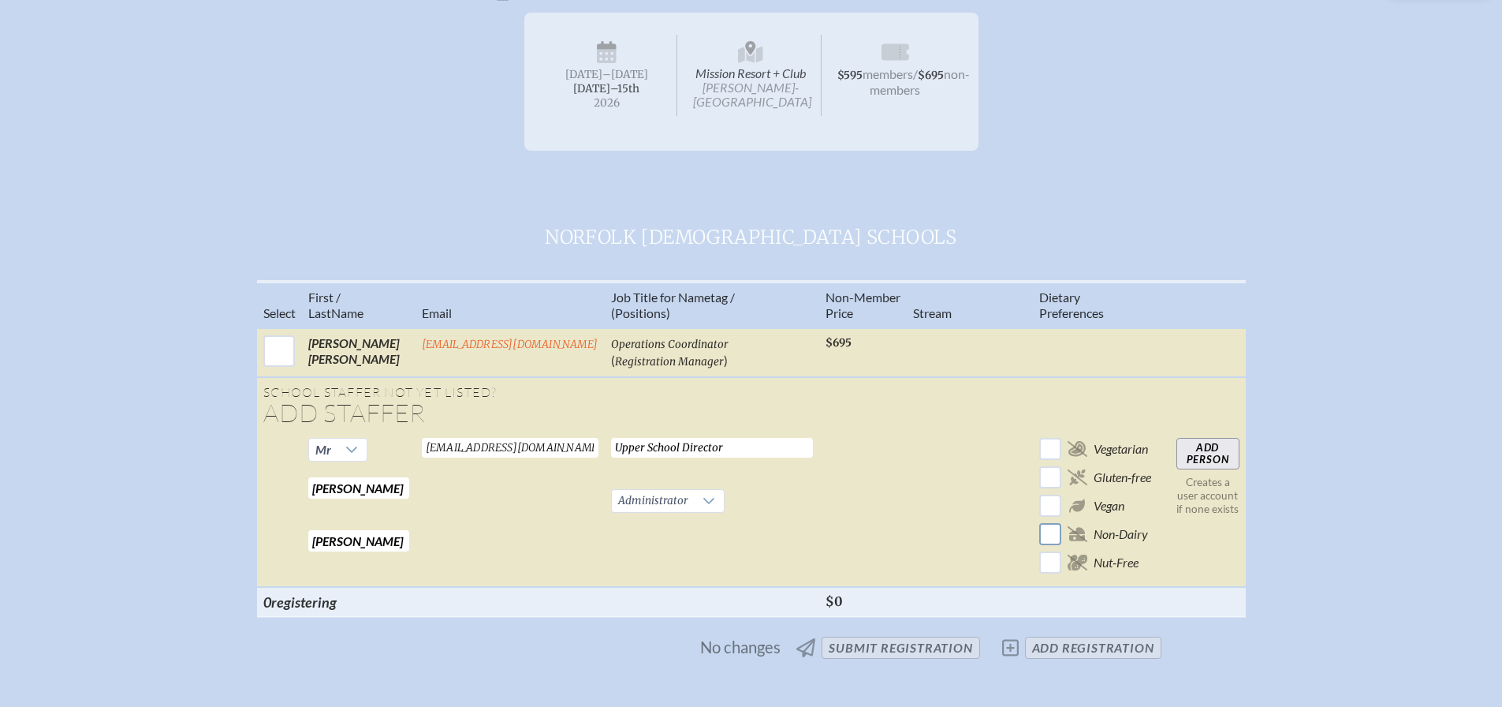
click at [1053, 535] on input "checkbox" at bounding box center [1050, 534] width 28 height 28
checkbox input "true"
click at [1215, 459] on input "Add Person" at bounding box center [1208, 454] width 63 height 32
checkbox input "false"
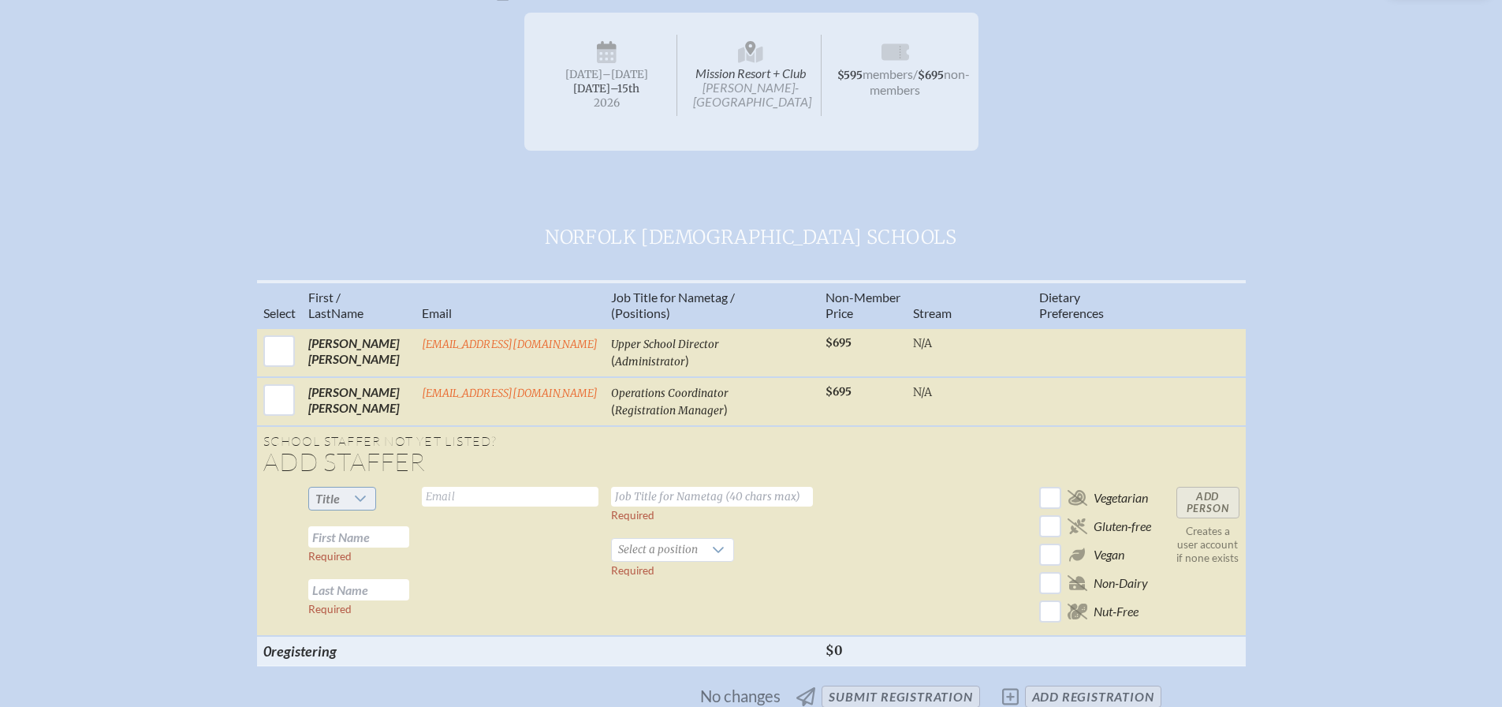
click at [356, 502] on icon at bounding box center [360, 498] width 13 height 13
click at [349, 544] on li "Mrs" at bounding box center [342, 550] width 68 height 22
click at [363, 538] on input "text" at bounding box center [358, 536] width 101 height 21
type input "Anna"
type input "Bryan"
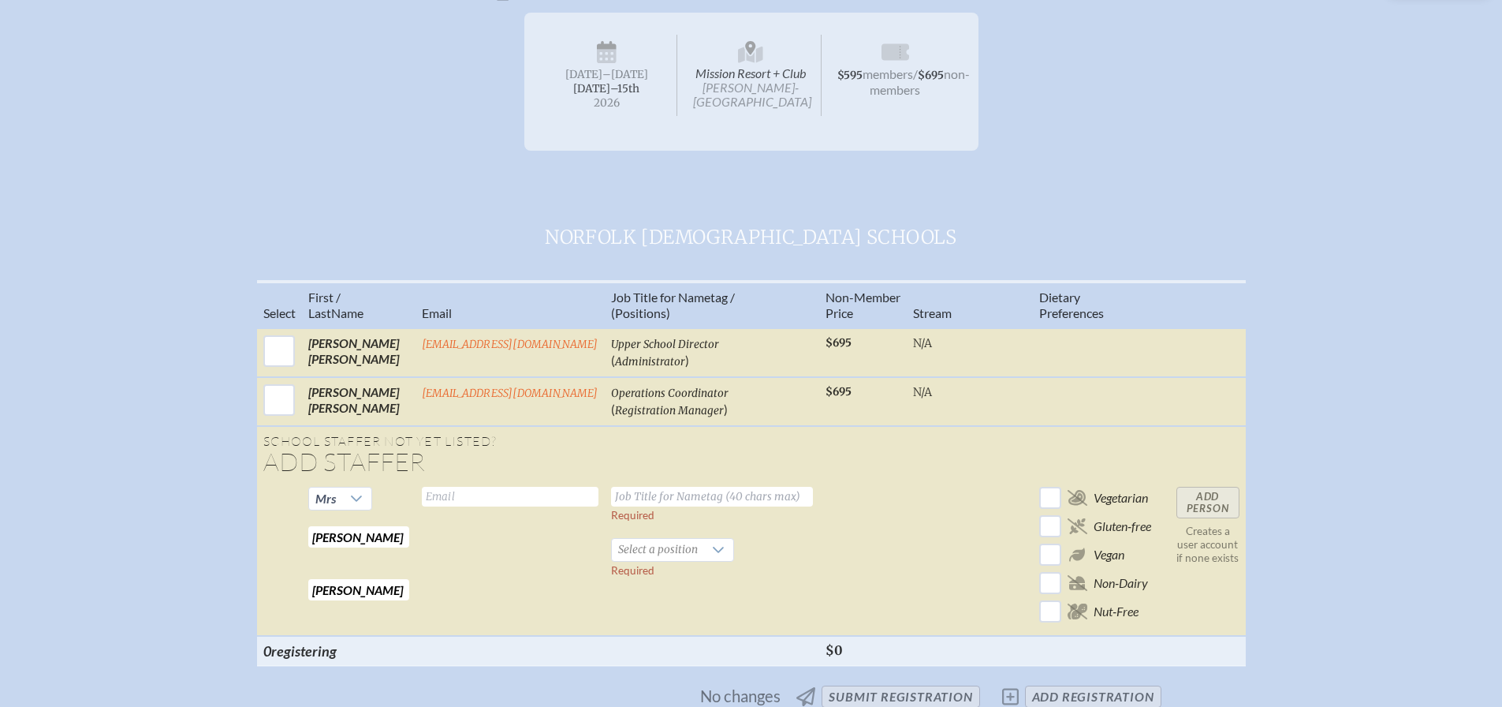
click at [466, 496] on input "text" at bounding box center [510, 497] width 177 height 20
type input "anna_bryan@norfolkchristian.org"
click at [681, 493] on input "text" at bounding box center [712, 497] width 202 height 20
click at [698, 490] on input "text" at bounding box center [712, 497] width 202 height 20
type input "Director of Lower Schools"
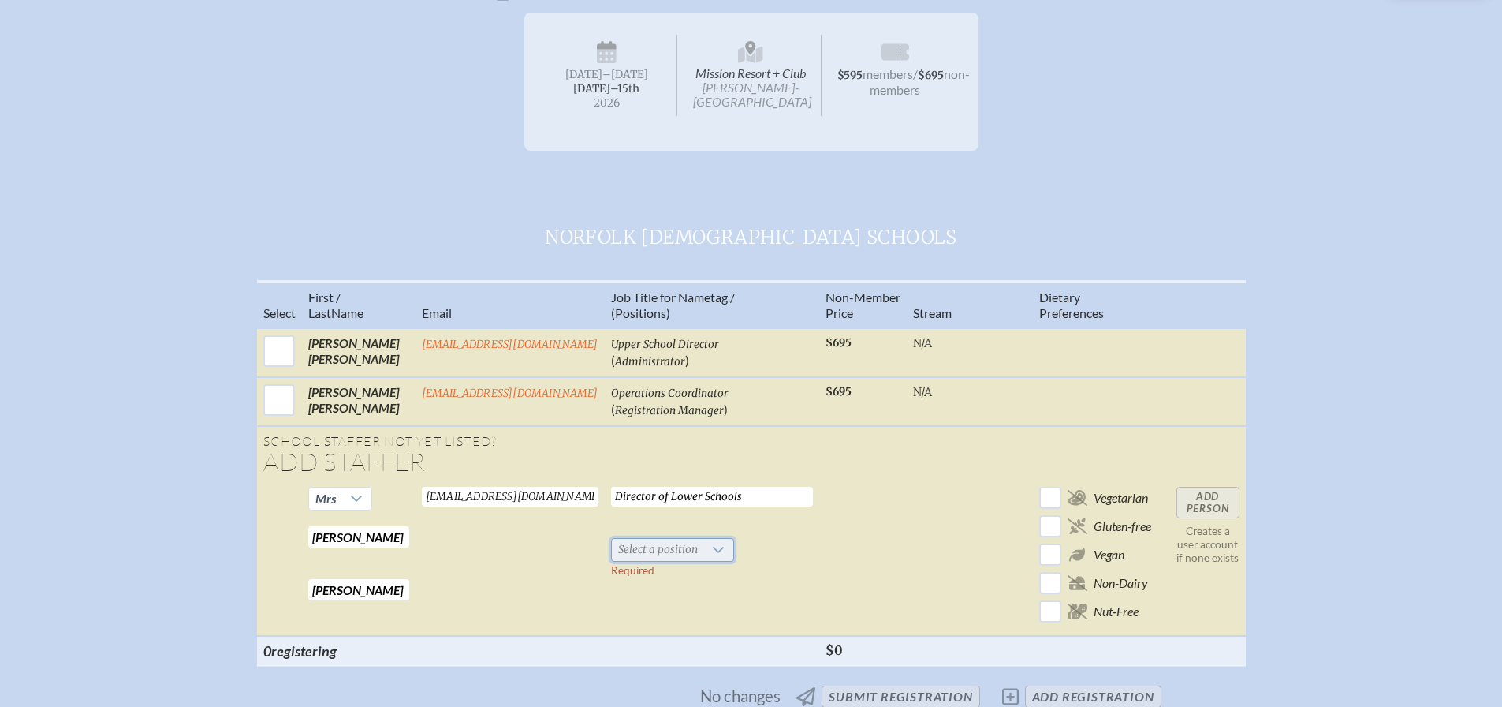
click at [696, 541] on span "Select a position" at bounding box center [658, 550] width 92 height 22
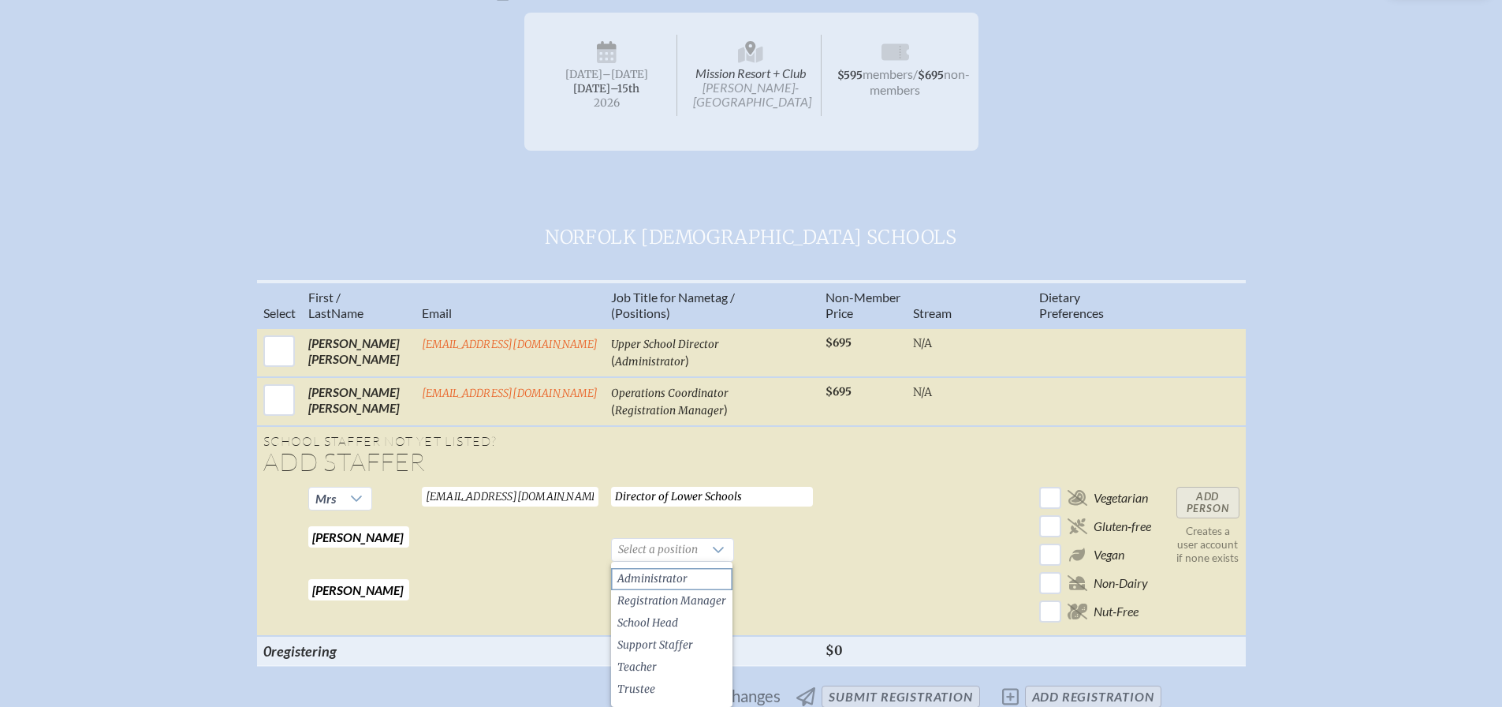
click at [696, 569] on li "Administrator" at bounding box center [671, 579] width 121 height 22
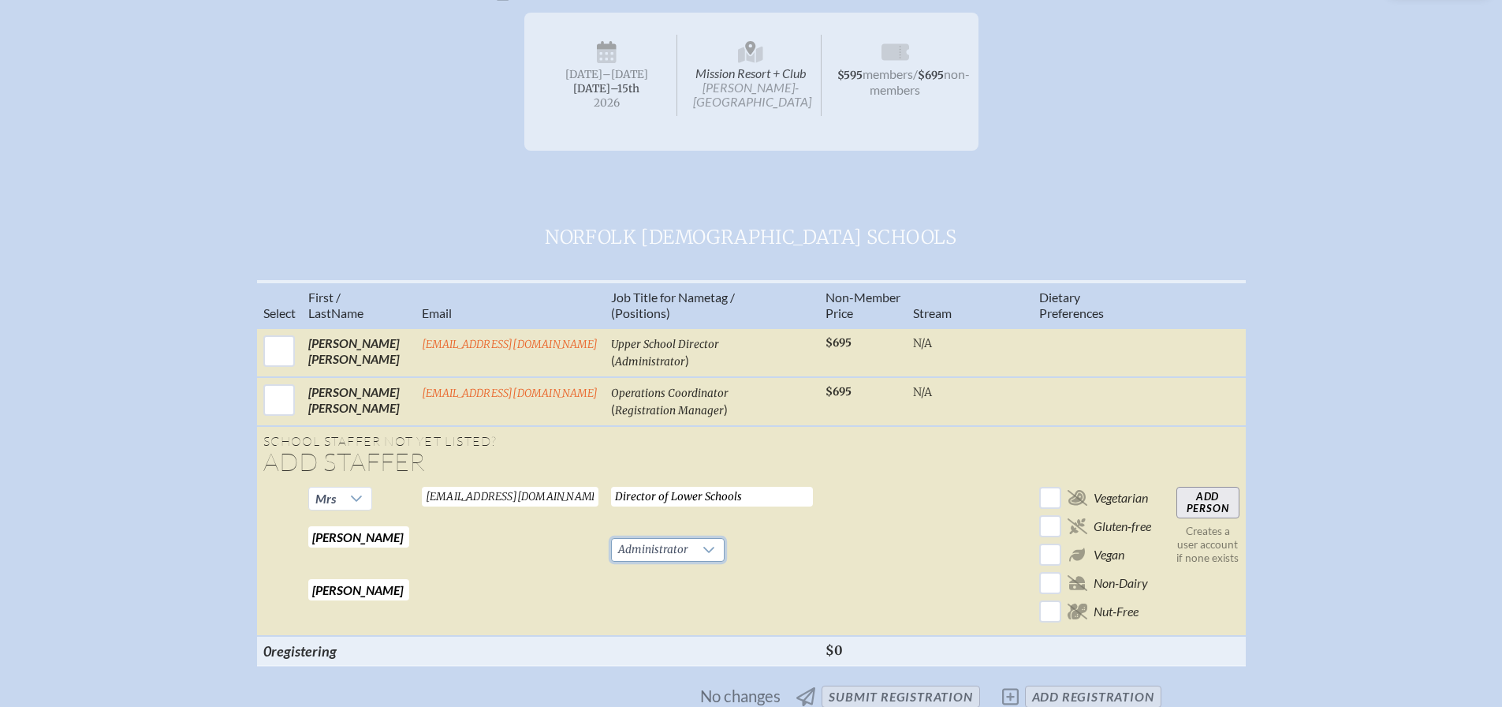
click at [1211, 513] on input "Add Person" at bounding box center [1208, 503] width 63 height 32
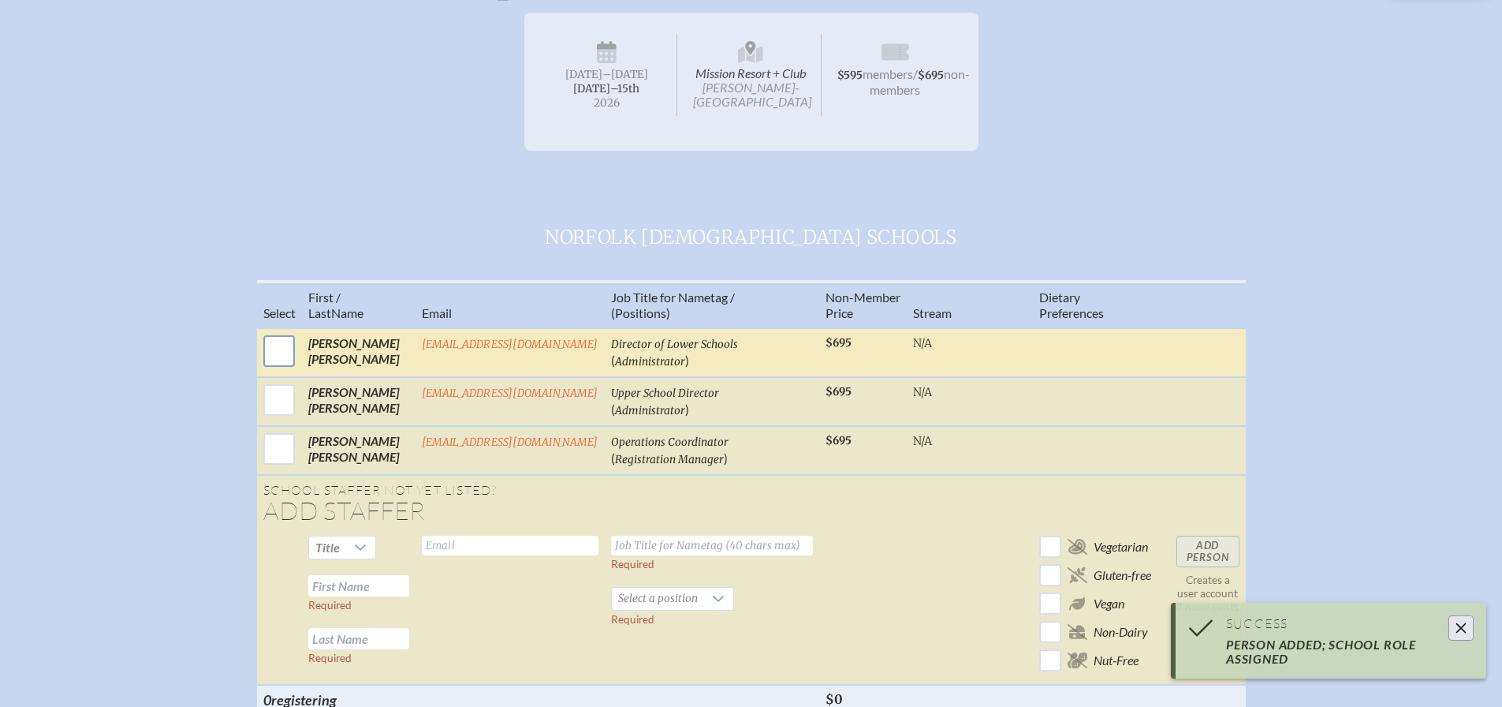
click at [278, 346] on input "checkbox" at bounding box center [278, 350] width 39 height 39
checkbox input "true"
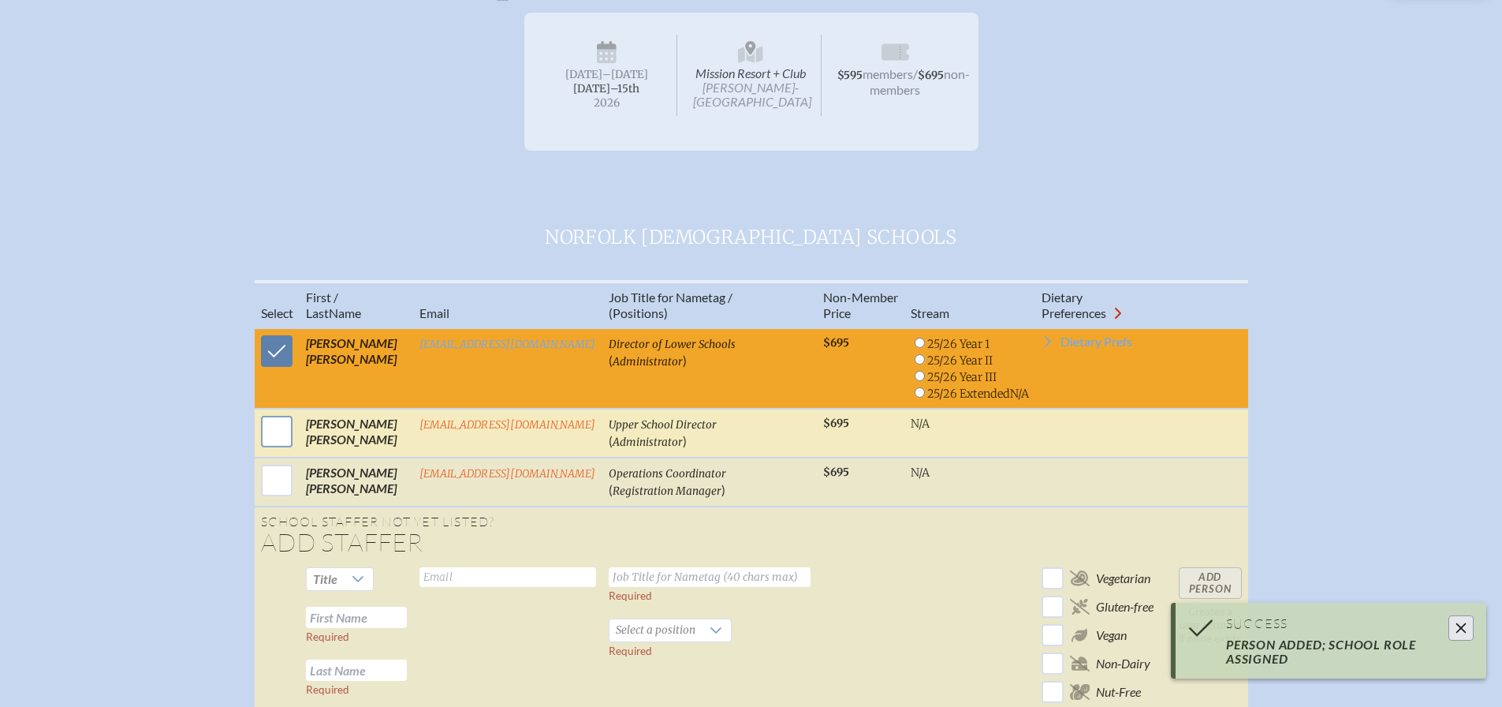
click at [270, 431] on input "checkbox" at bounding box center [276, 431] width 39 height 39
checkbox input "true"
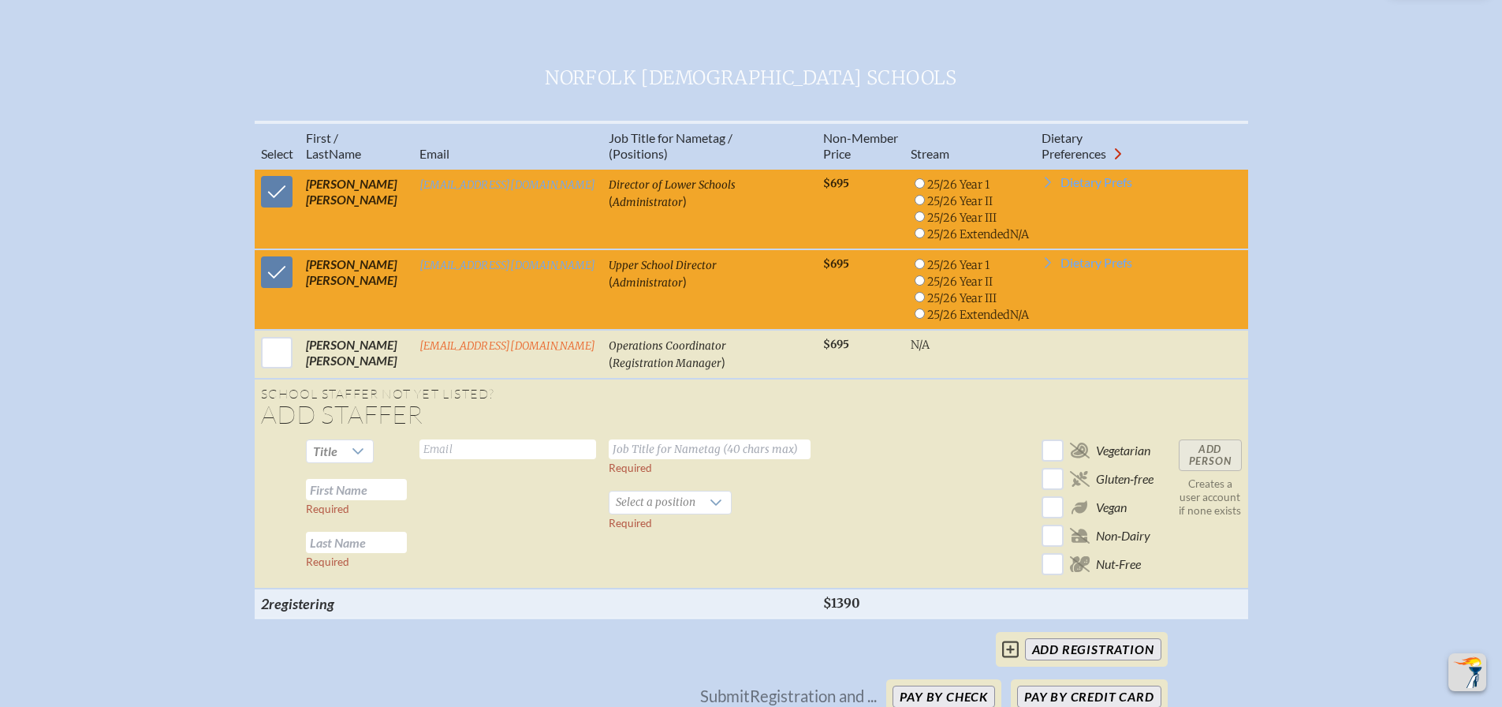
scroll to position [394, 0]
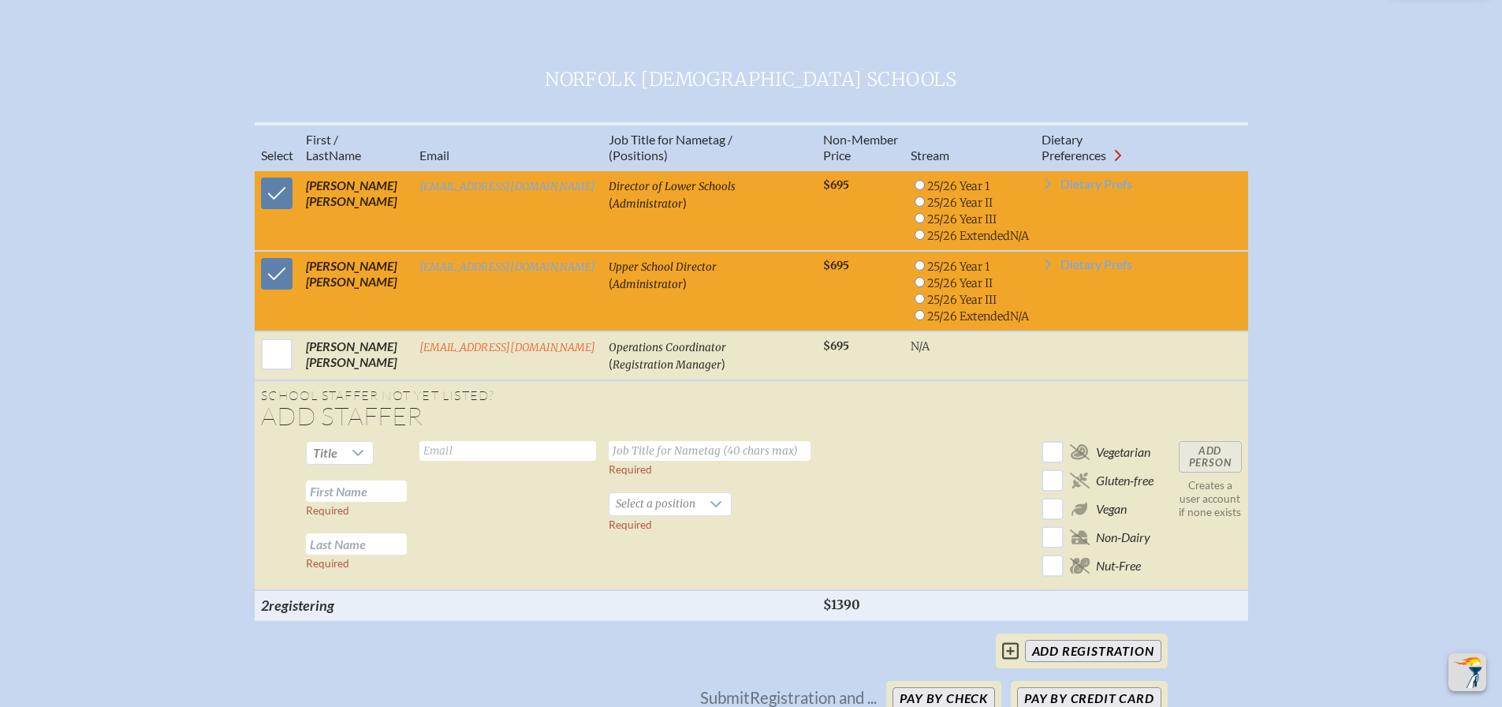
click at [918, 185] on input "radio" at bounding box center [920, 185] width 10 height 10
radio input "true"
click at [916, 201] on input "radio" at bounding box center [920, 201] width 10 height 10
radio input "true"
click at [916, 187] on input "radio" at bounding box center [920, 185] width 10 height 10
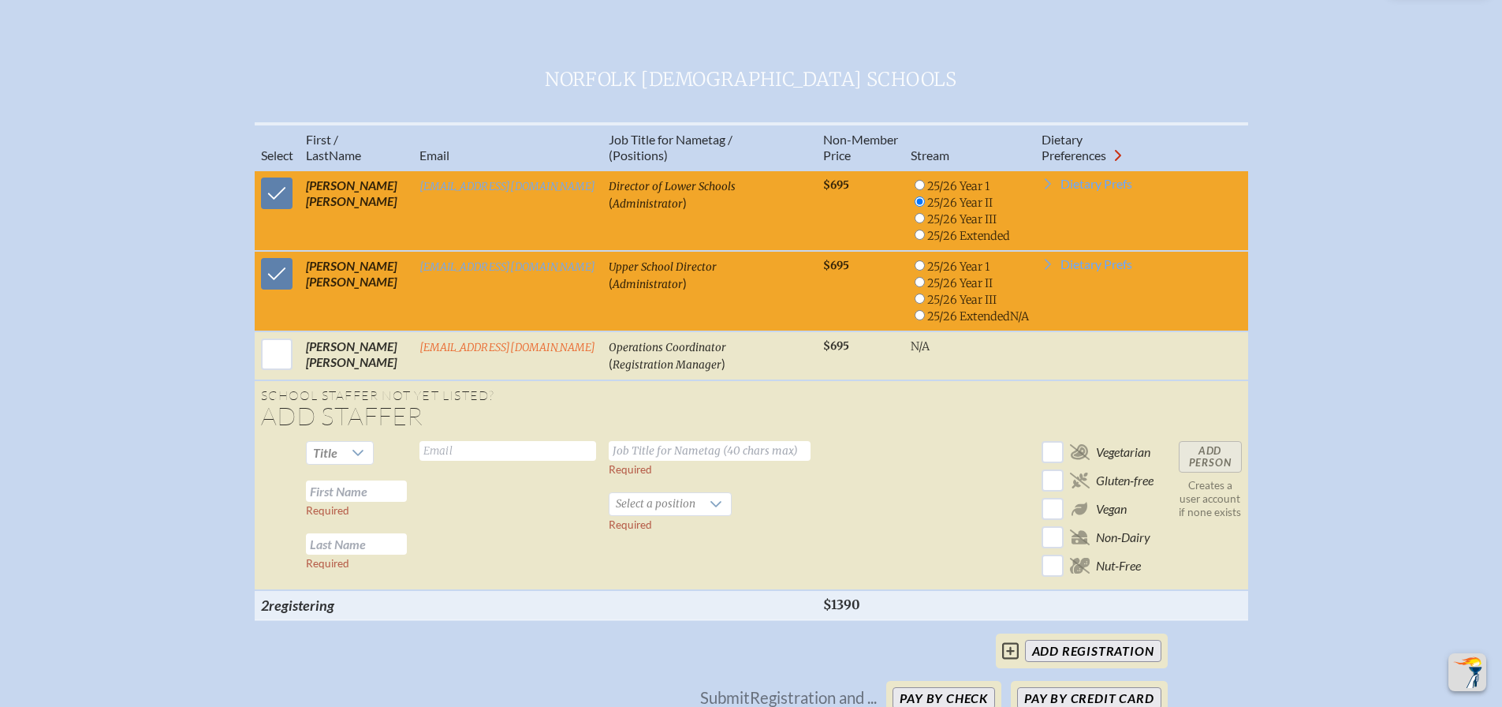
radio input "true"
click at [917, 266] on input "radio" at bounding box center [920, 265] width 10 height 10
radio input "true"
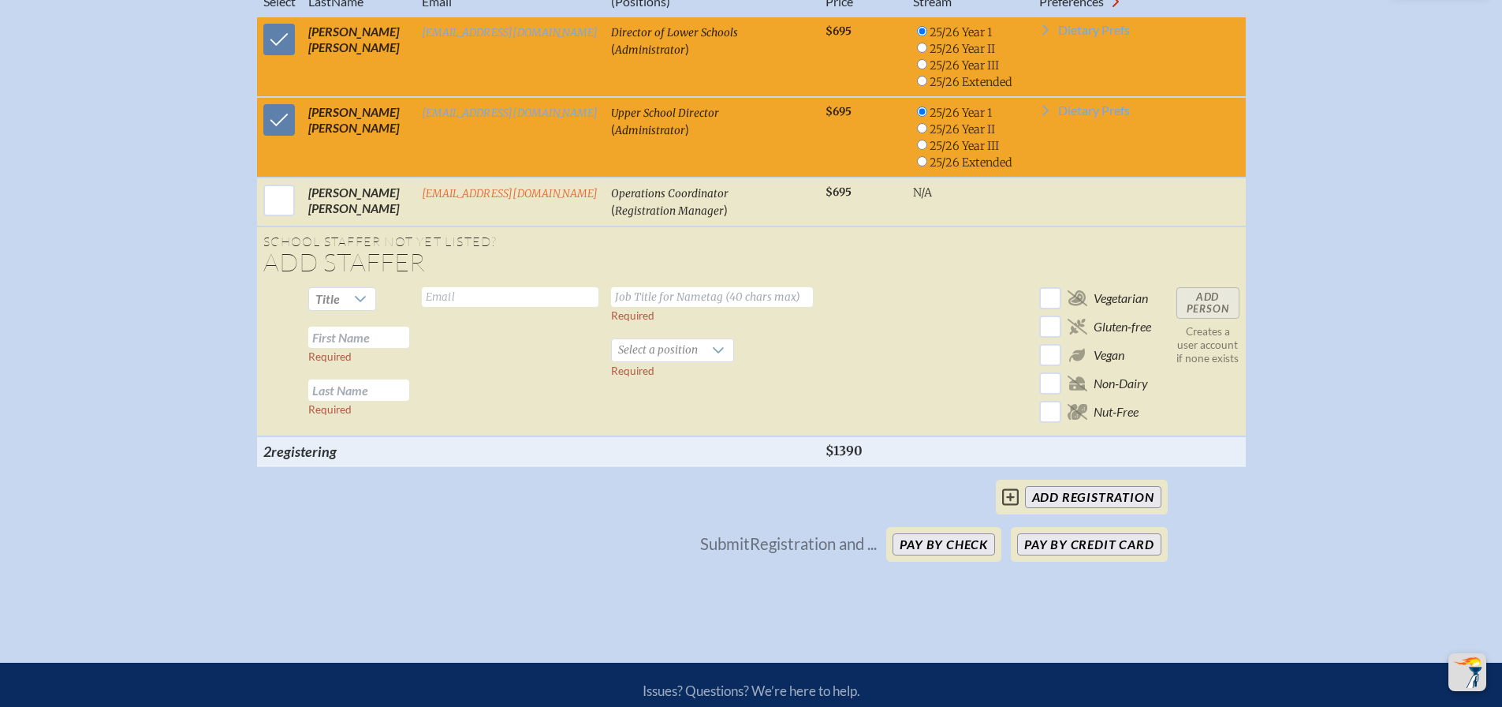
scroll to position [552, 0]
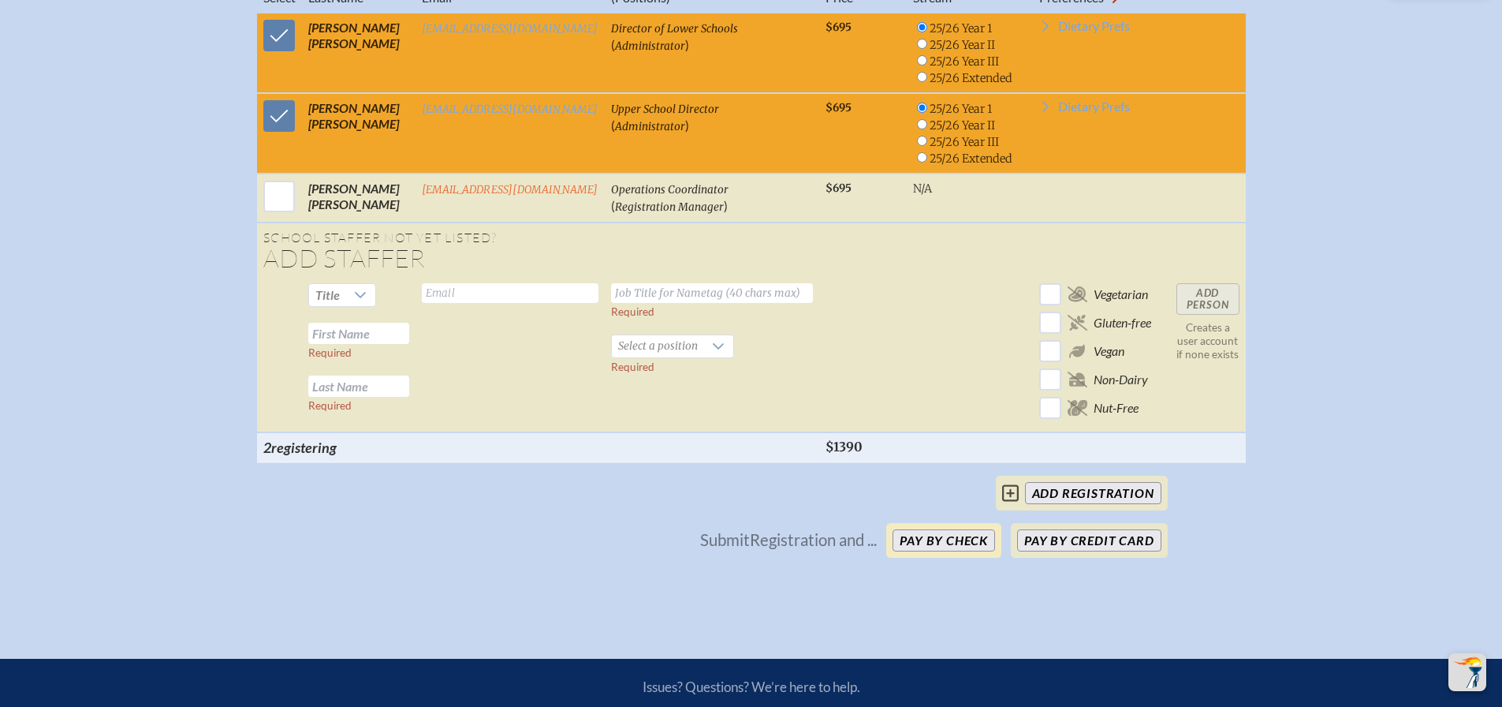
click at [946, 551] on button "Pay by Check" at bounding box center [944, 540] width 103 height 22
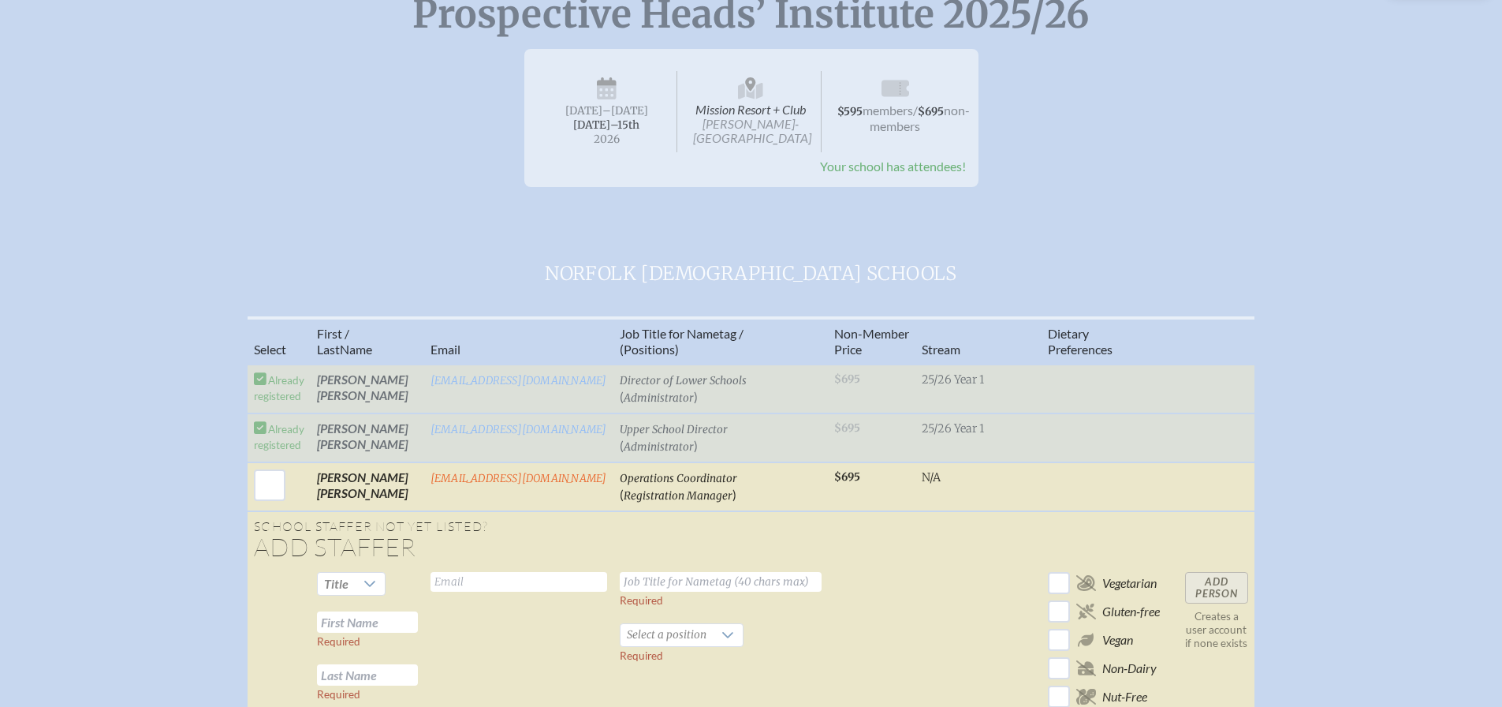
scroll to position [0, 0]
